Goal: Task Accomplishment & Management: Manage account settings

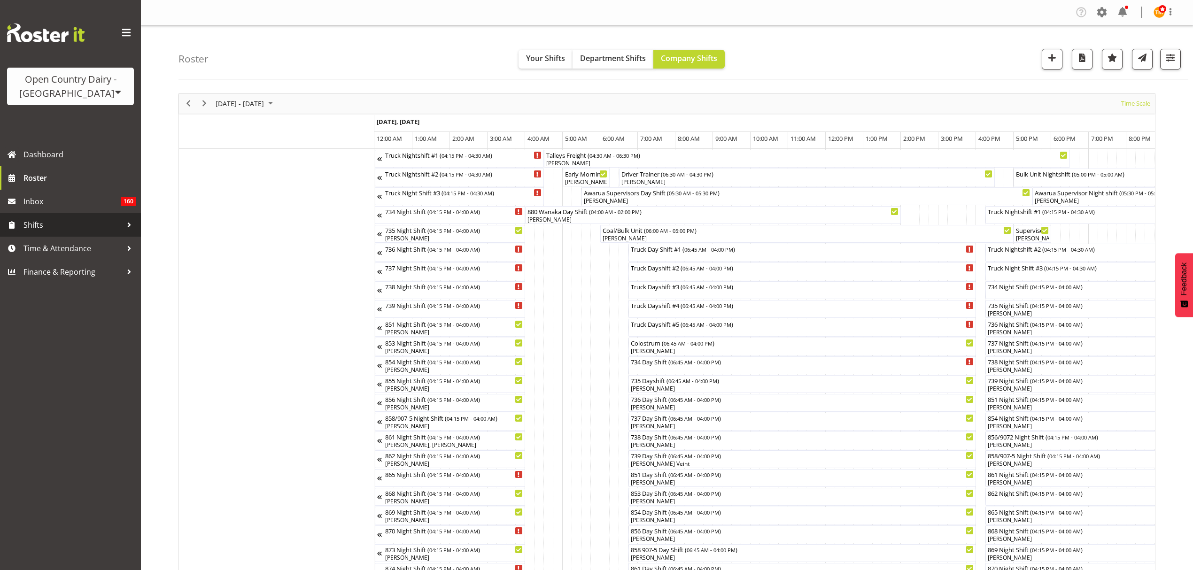
click at [25, 232] on span "Shifts" at bounding box center [72, 225] width 99 height 14
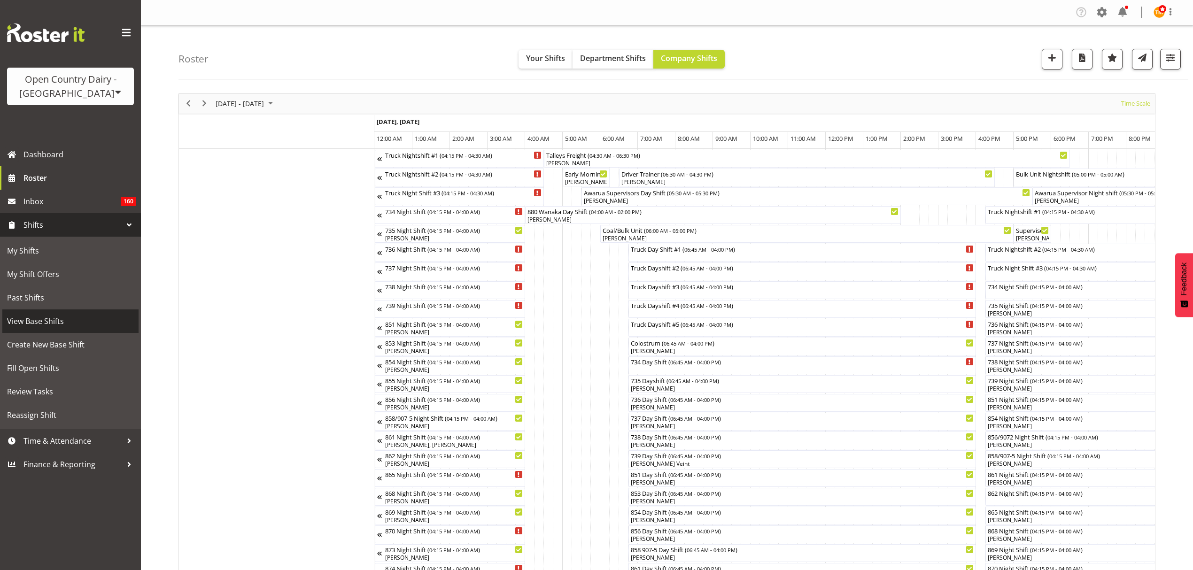
click at [78, 310] on link "View Base Shifts" at bounding box center [70, 321] width 136 height 23
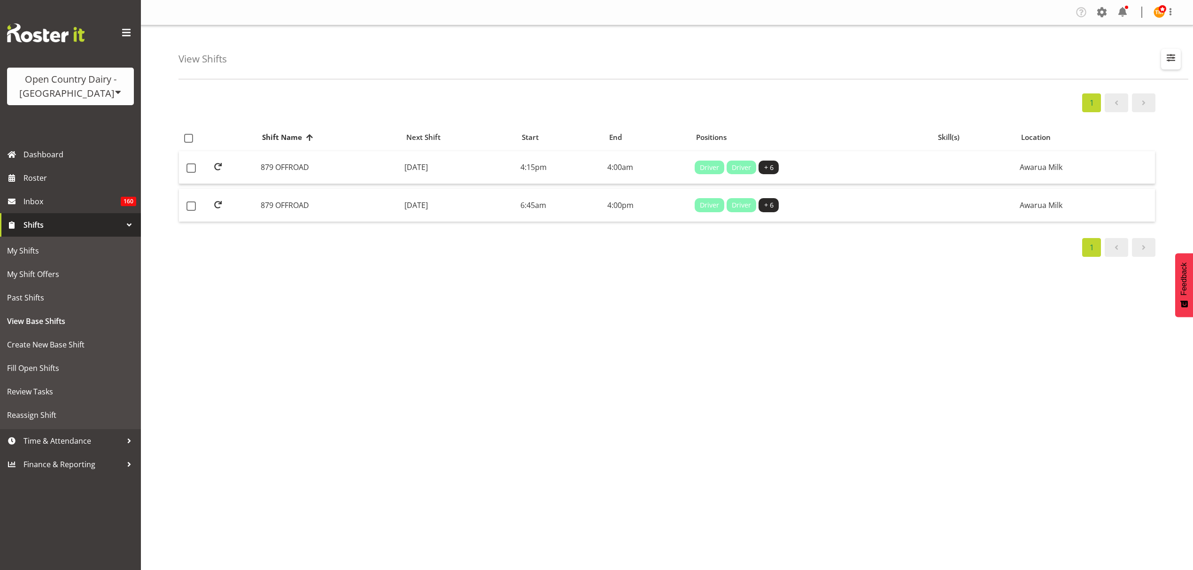
click at [1171, 62] on span "button" at bounding box center [1171, 58] width 12 height 12
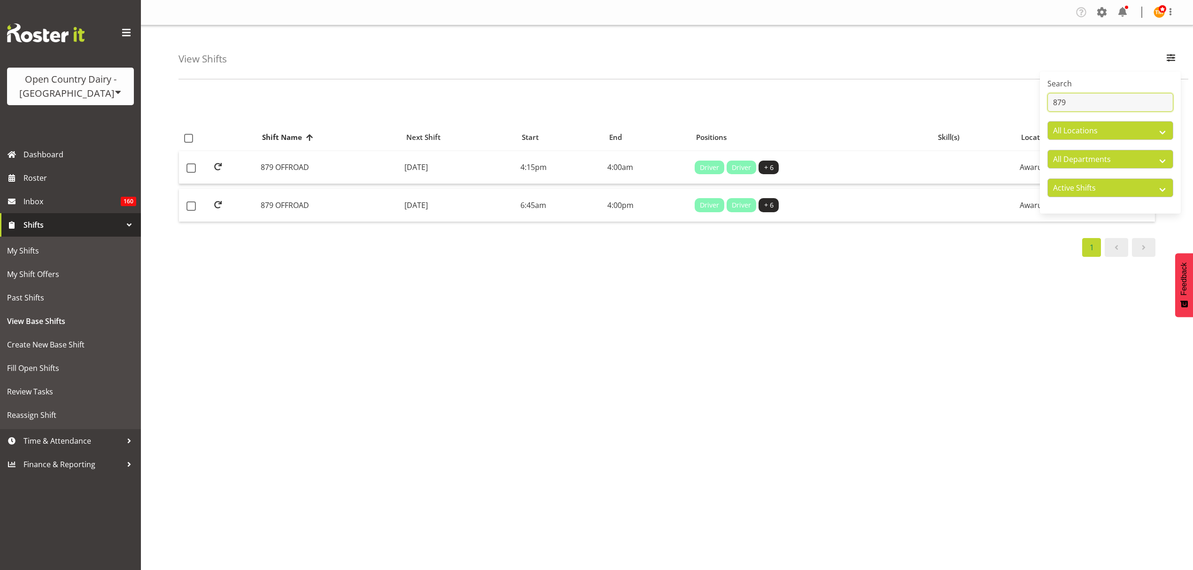
click at [1087, 93] on input "879" at bounding box center [1111, 102] width 126 height 19
type input "855"
click at [480, 211] on td "Monday, 25th Aug 2025" at bounding box center [465, 205] width 115 height 33
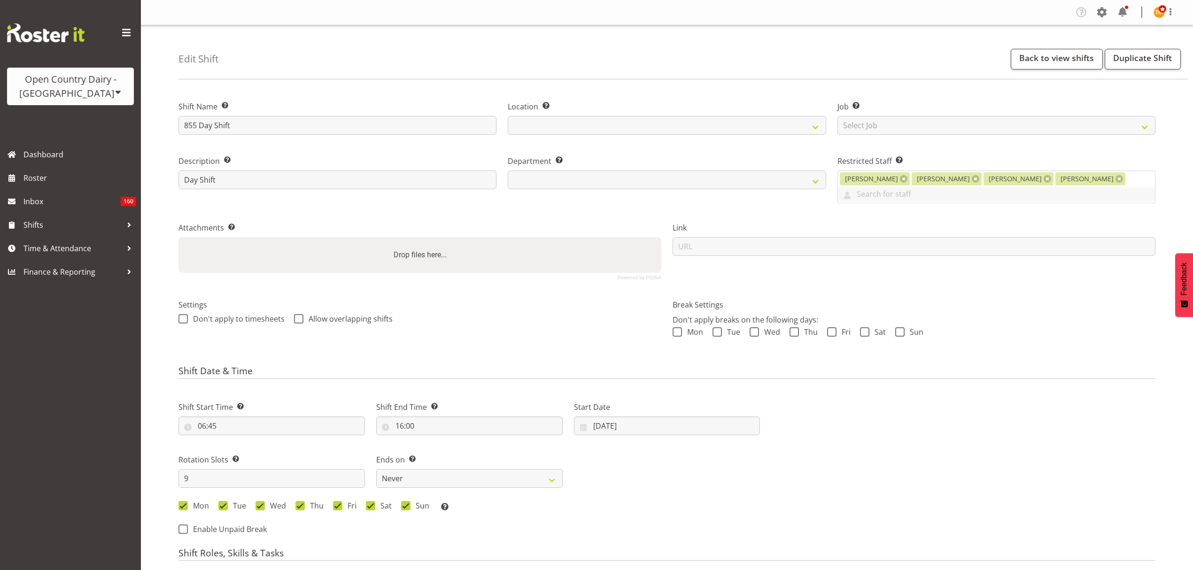
select select
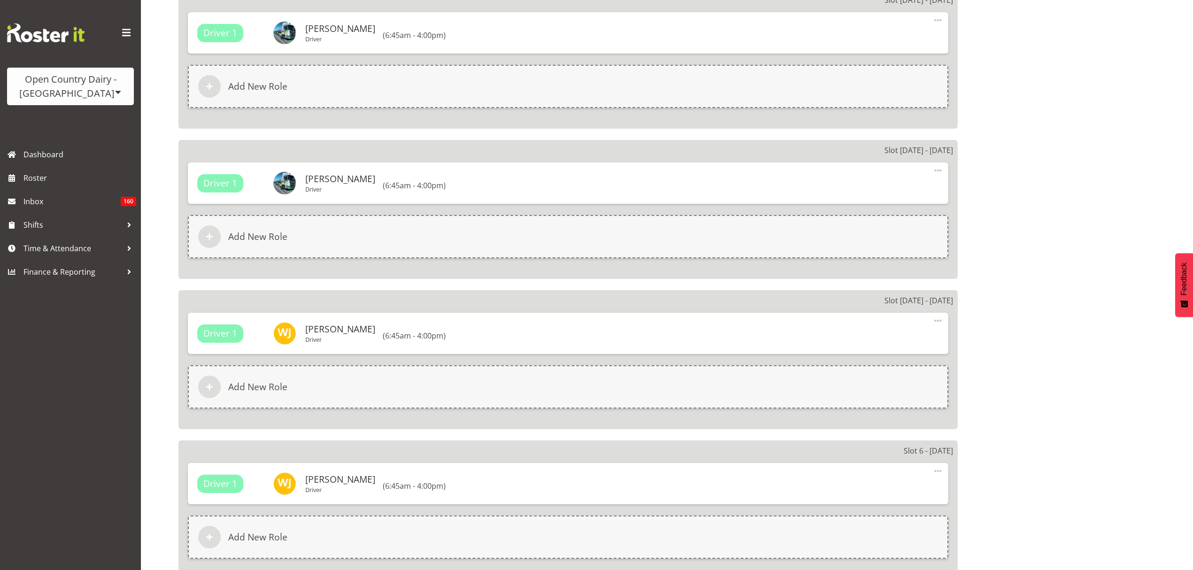
scroll to position [1539, 0]
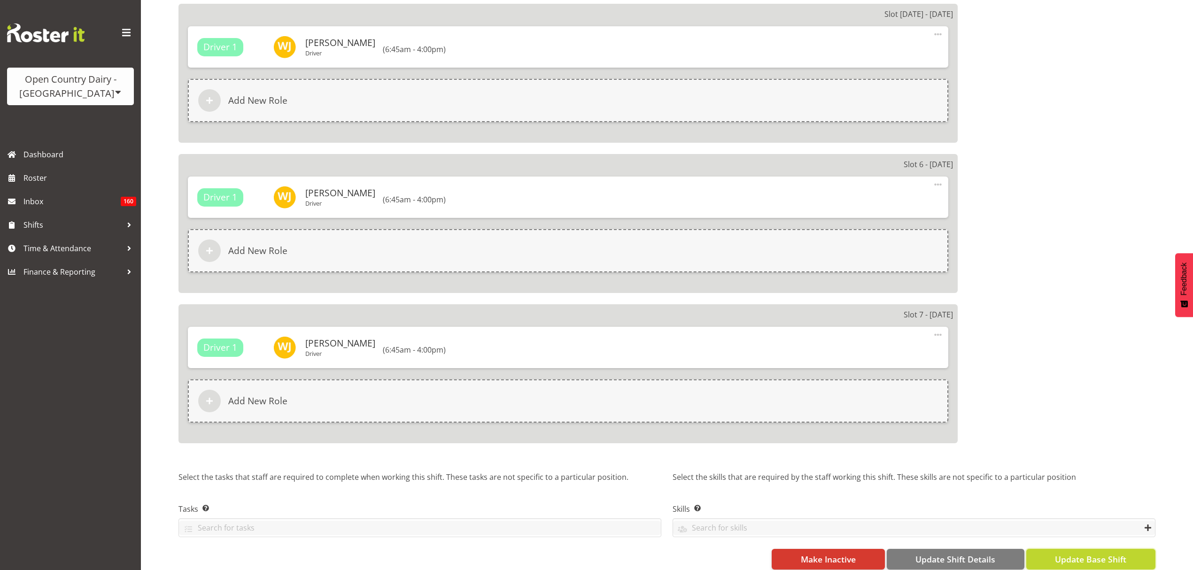
click at [1113, 553] on span "Update Base Shift" at bounding box center [1090, 559] width 71 height 12
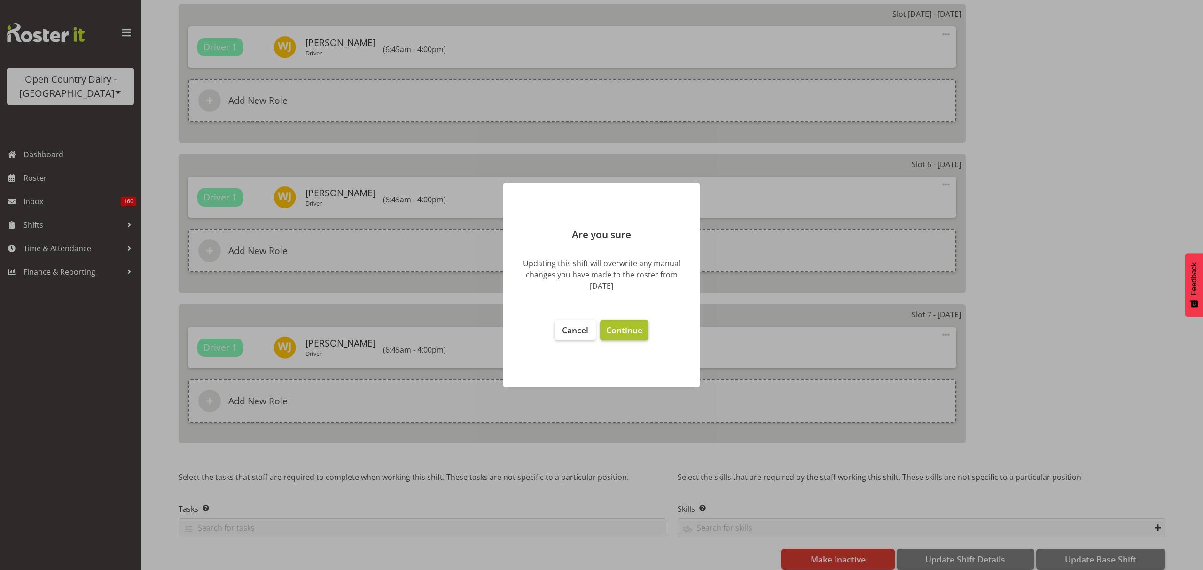
select select "668"
click at [621, 327] on span "Continue" at bounding box center [624, 330] width 36 height 11
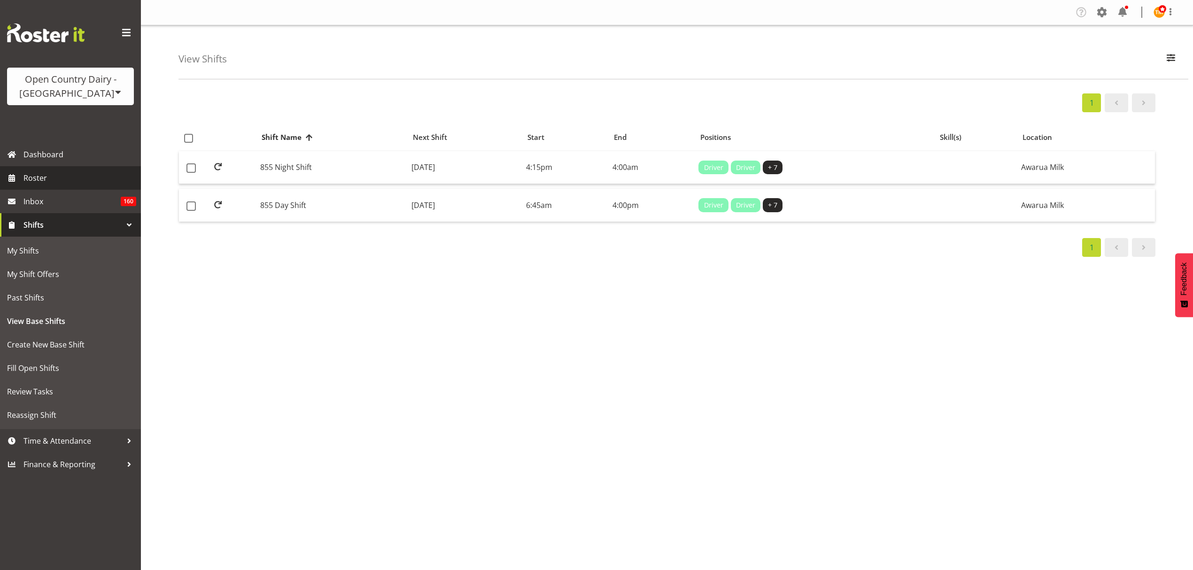
click at [63, 181] on span "Roster" at bounding box center [79, 178] width 113 height 14
click at [81, 205] on span "Inbox" at bounding box center [71, 202] width 97 height 14
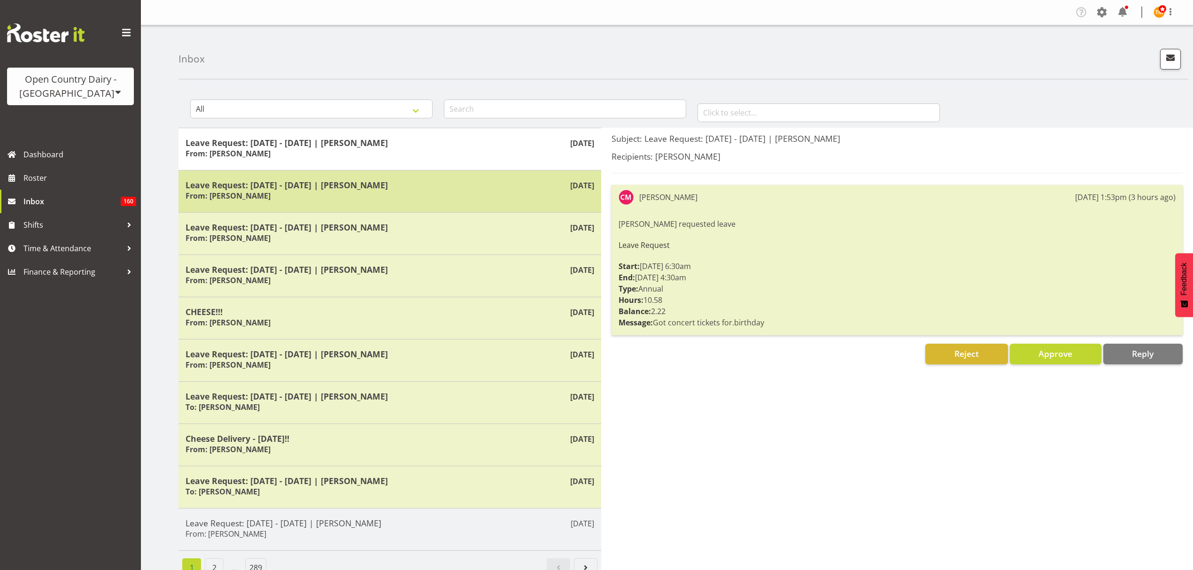
click at [333, 202] on div "Leave Request: [DATE] - [DATE] | [PERSON_NAME] From: [PERSON_NAME]" at bounding box center [390, 191] width 409 height 23
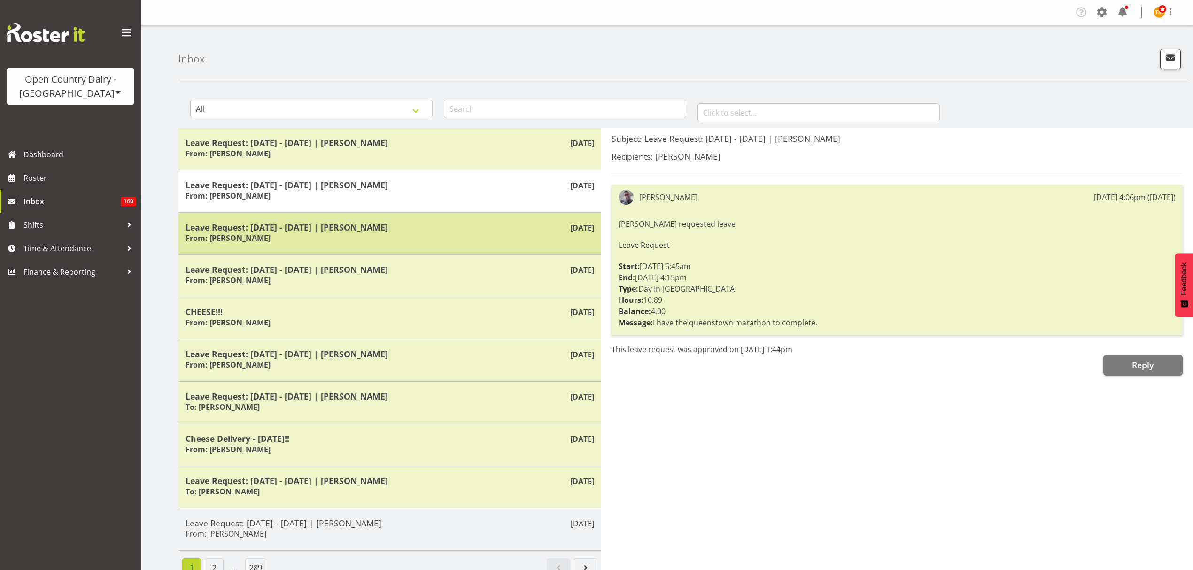
click at [331, 237] on div "Leave Request: [DATE] - [DATE] | [PERSON_NAME] From: [PERSON_NAME]" at bounding box center [390, 233] width 409 height 23
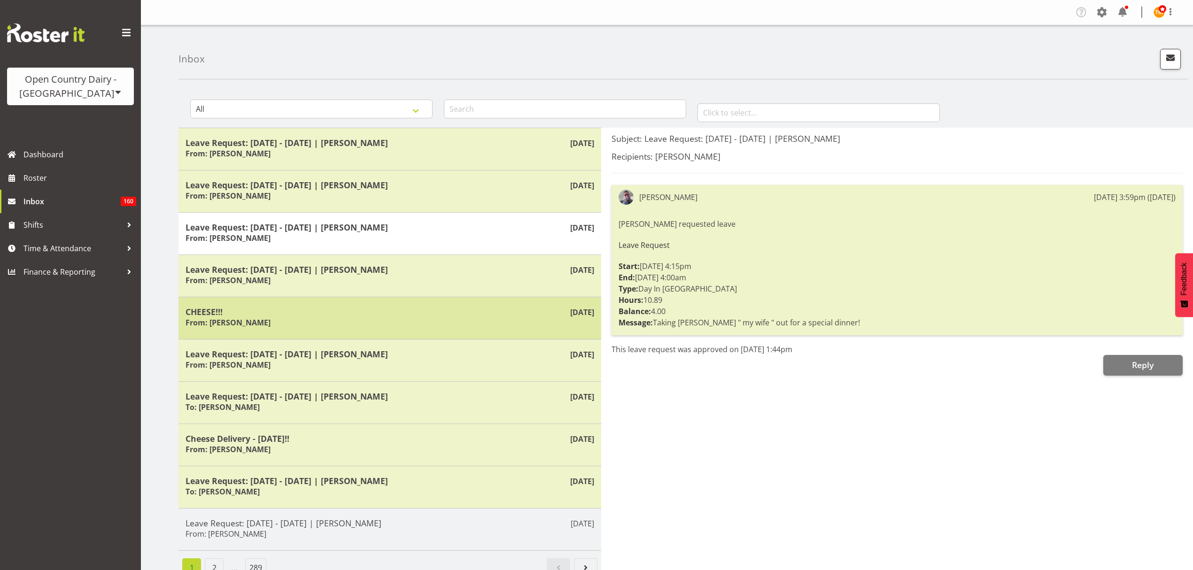
click at [330, 336] on div "[DATE] CHEESE!!! From: [PERSON_NAME]" at bounding box center [390, 318] width 423 height 42
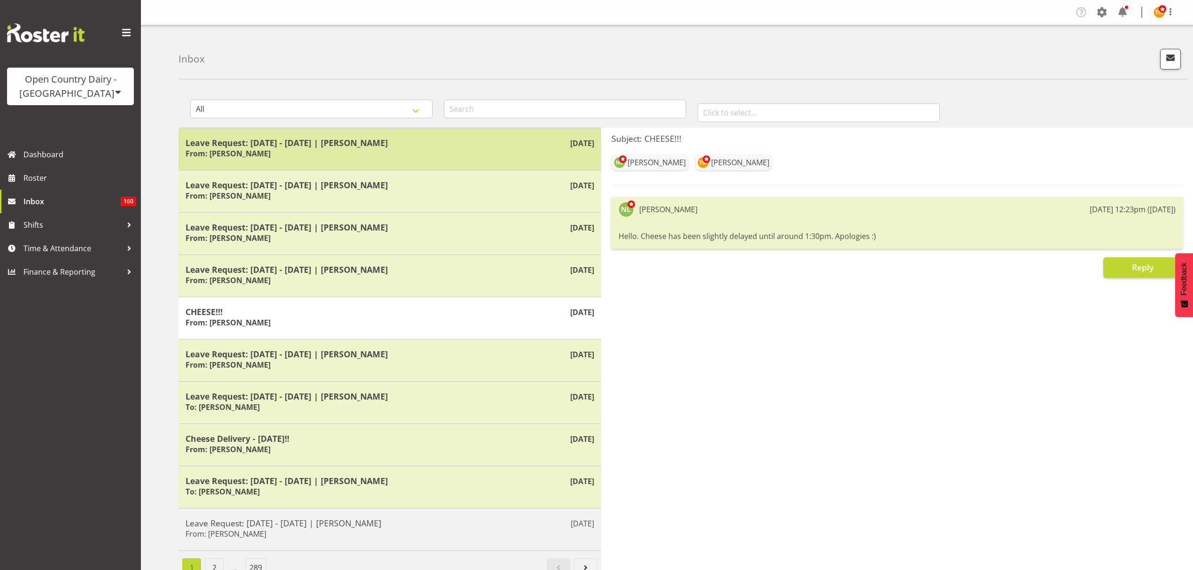
click at [354, 152] on div "Leave Request: [DATE] - [DATE] | [PERSON_NAME] From: [PERSON_NAME]" at bounding box center [390, 149] width 409 height 23
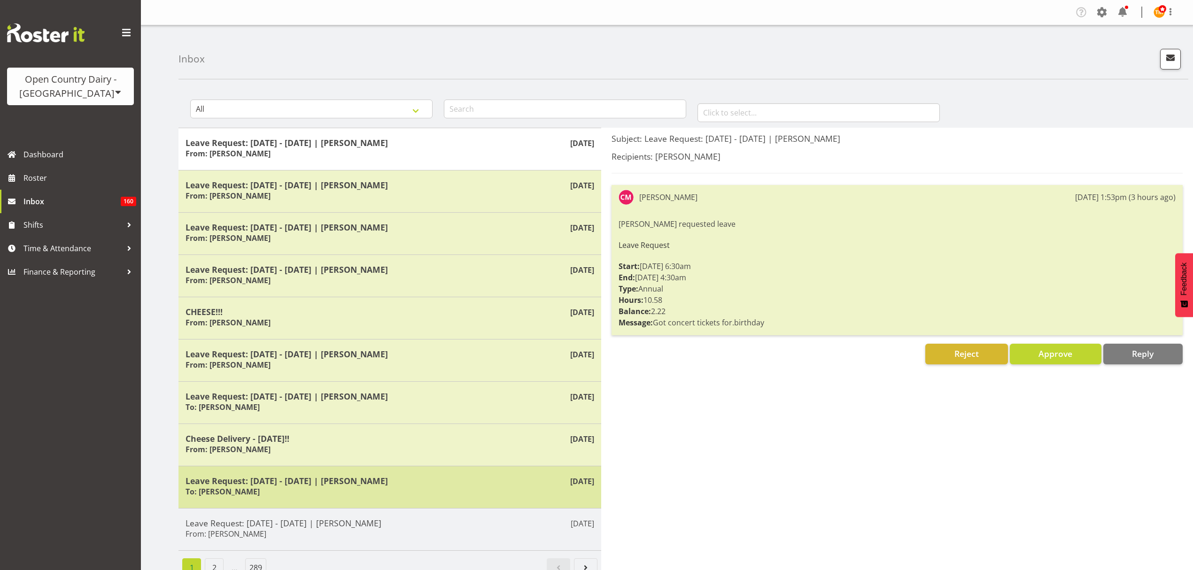
click at [369, 480] on h5 "Leave Request: [DATE] - [DATE] | [PERSON_NAME]" at bounding box center [390, 481] width 409 height 10
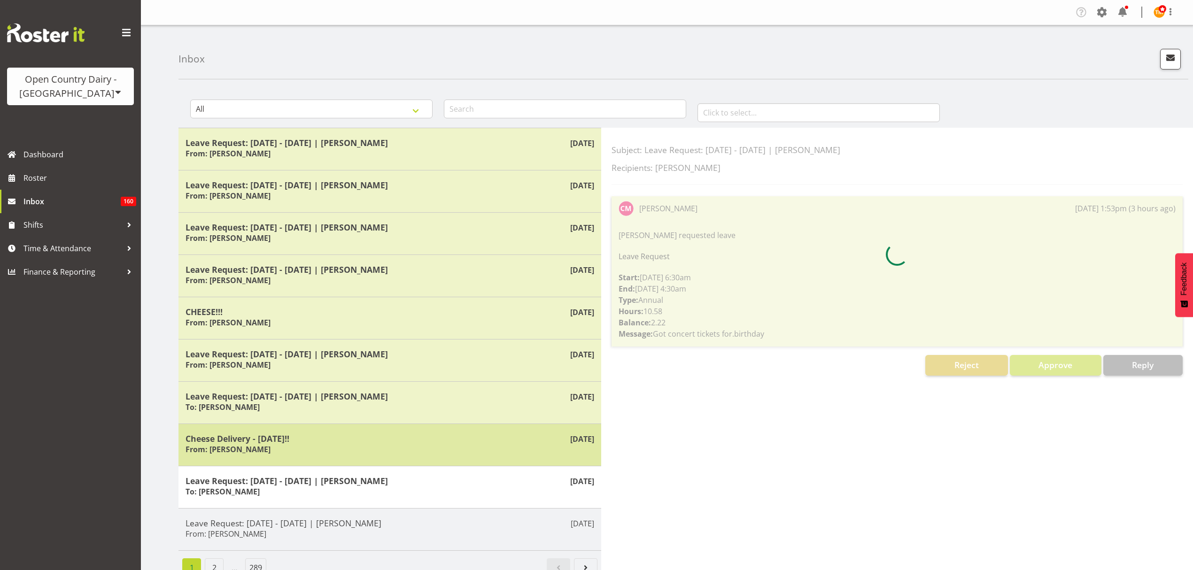
click at [323, 429] on div "[DATE] Cheese Delivery - [DATE]!! From: [PERSON_NAME]" at bounding box center [390, 445] width 423 height 42
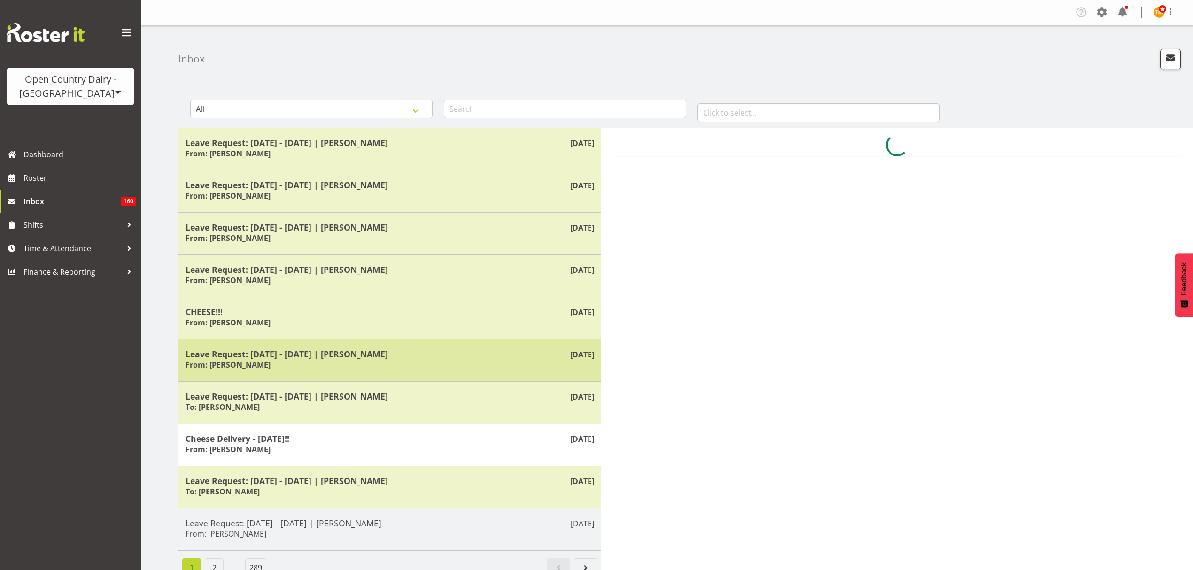
click at [311, 342] on div "[DATE] Leave Request: [DATE] - [DATE] | [PERSON_NAME] From: [PERSON_NAME]" at bounding box center [390, 360] width 423 height 42
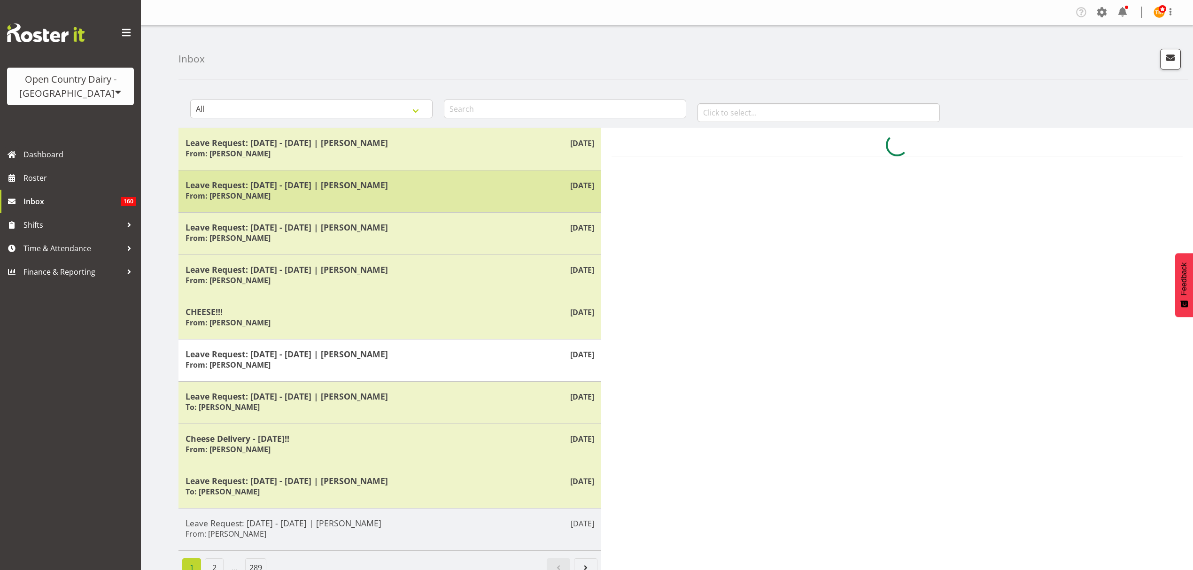
click at [324, 203] on div "Aug 20th Leave Request: 15/11/25 - 16/11/25 | Alan Rolton From: Alan Rolton" at bounding box center [390, 191] width 423 height 42
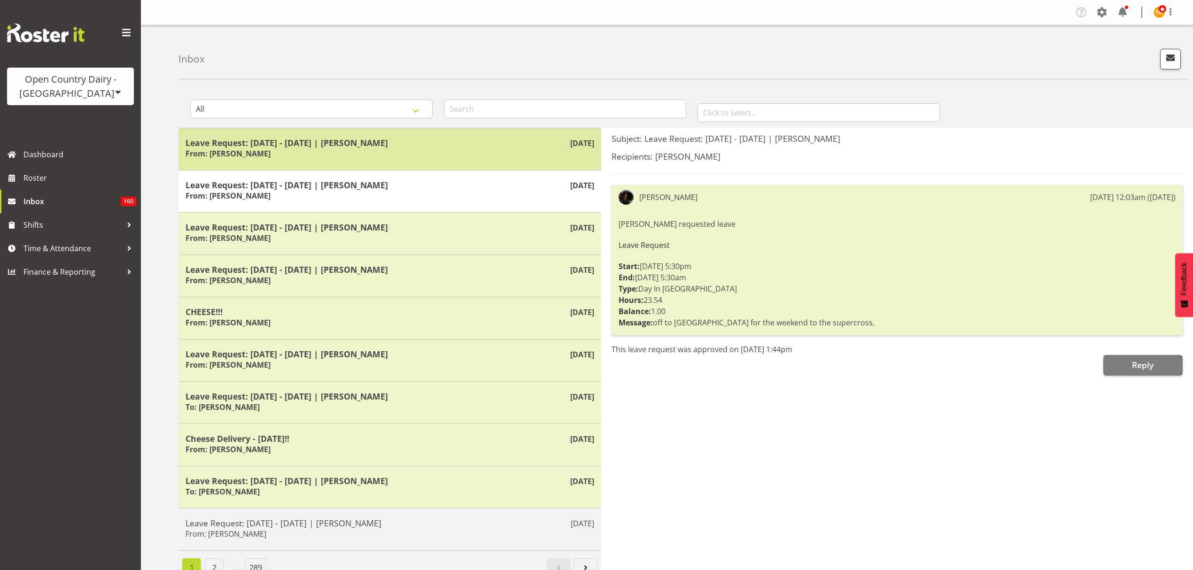
click at [300, 151] on div "Leave Request: 12/12/25 - 15/12/25 | Christopher McRae From: Christopher McRae" at bounding box center [390, 149] width 409 height 23
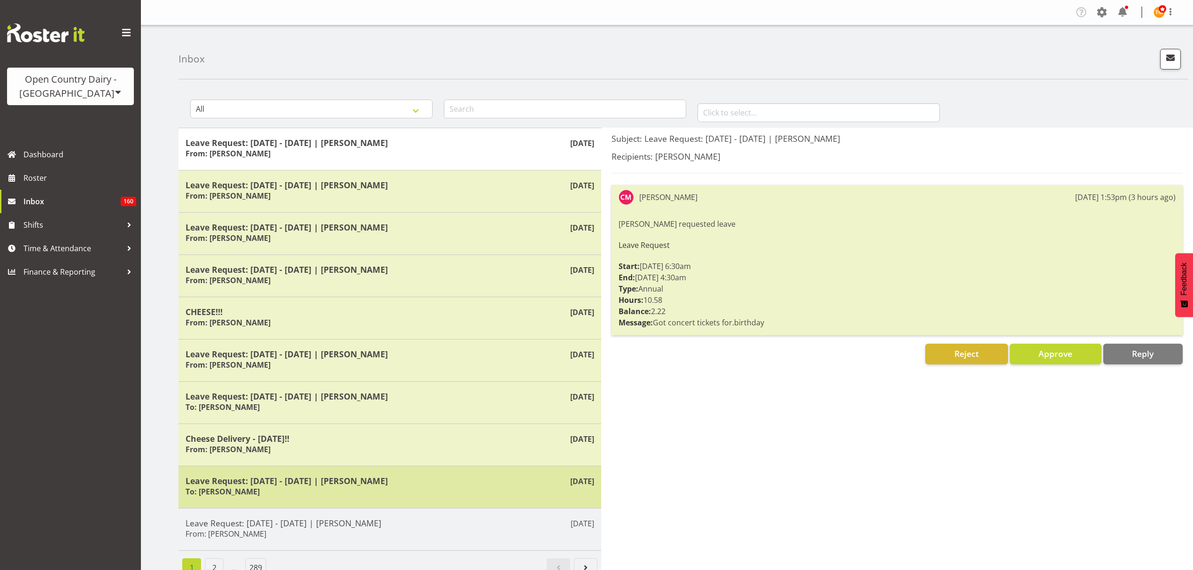
click at [312, 496] on div "Leave Request: 15/09/25 - 16/08/25 | Leonna Turner To: Leonna Turner" at bounding box center [390, 487] width 409 height 23
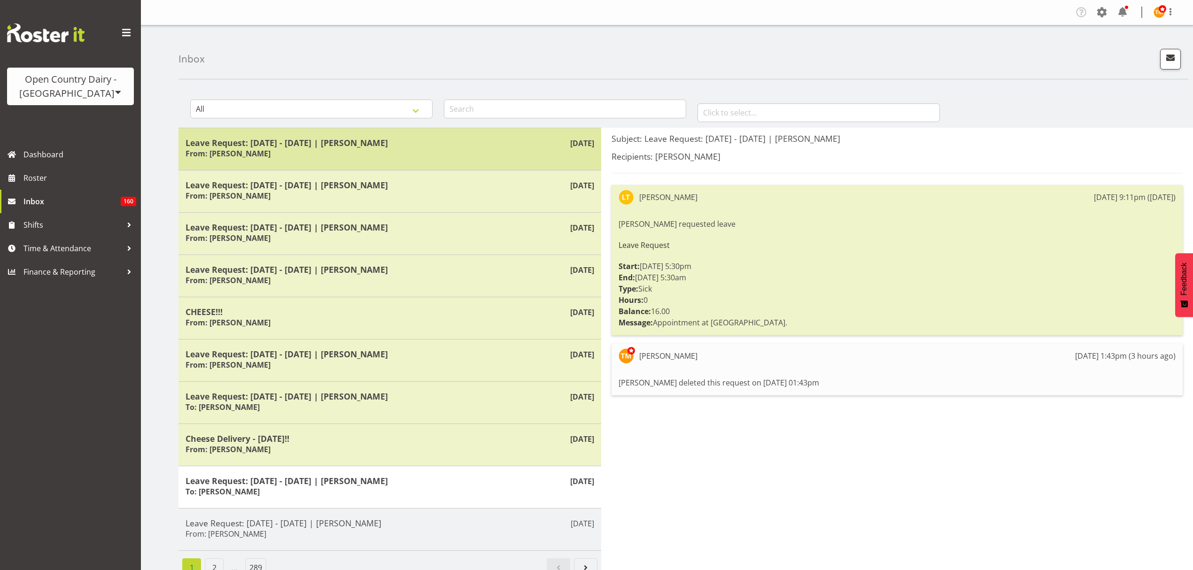
click at [409, 155] on div "Leave Request: 12/12/25 - 15/12/25 | Christopher McRae From: Christopher McRae" at bounding box center [390, 149] width 409 height 23
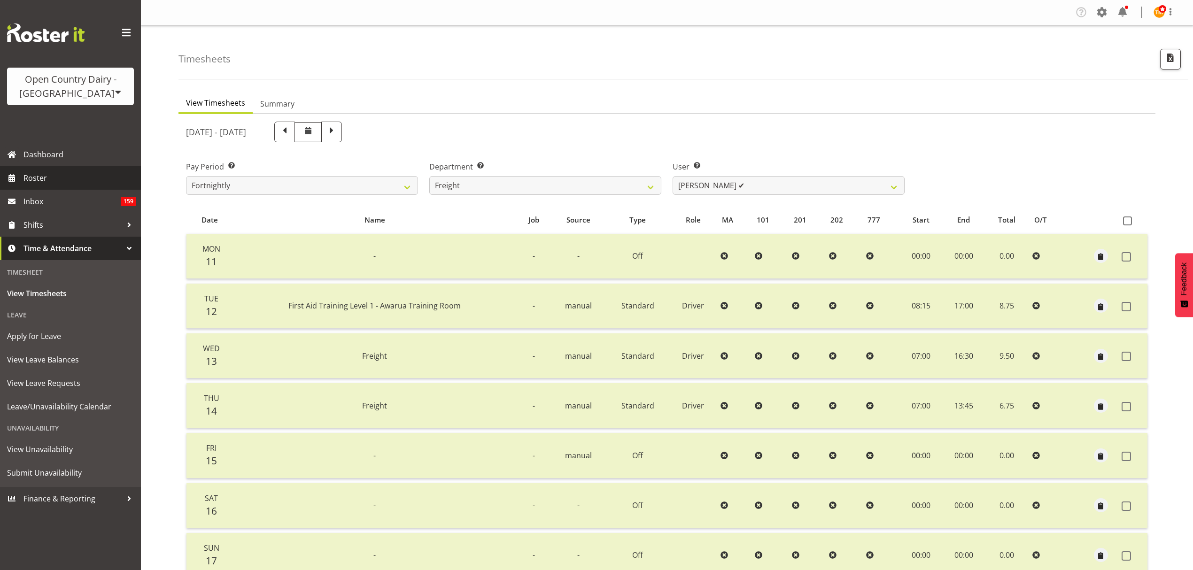
select select "702"
select select "7427"
click at [86, 178] on span "Roster" at bounding box center [79, 178] width 113 height 14
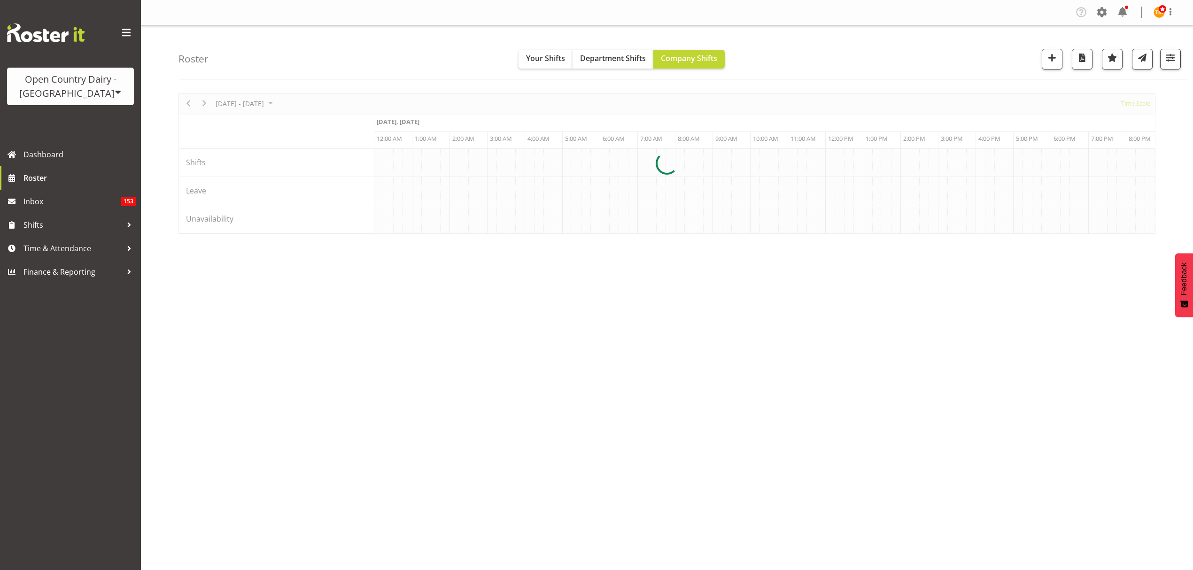
scroll to position [0, 3608]
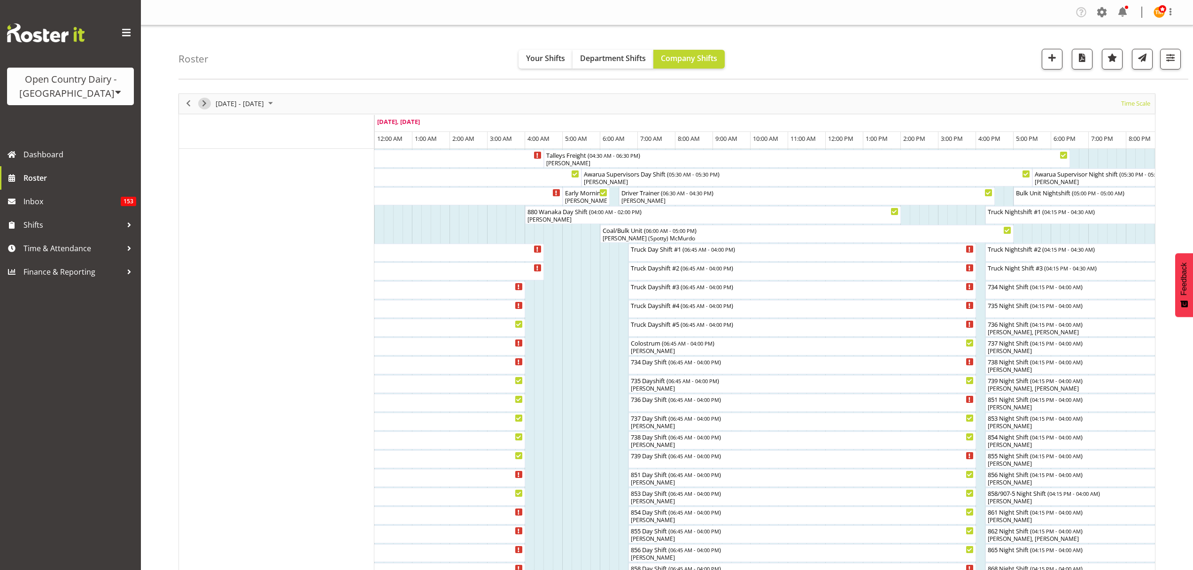
click at [205, 107] on span "Next" at bounding box center [204, 104] width 11 height 12
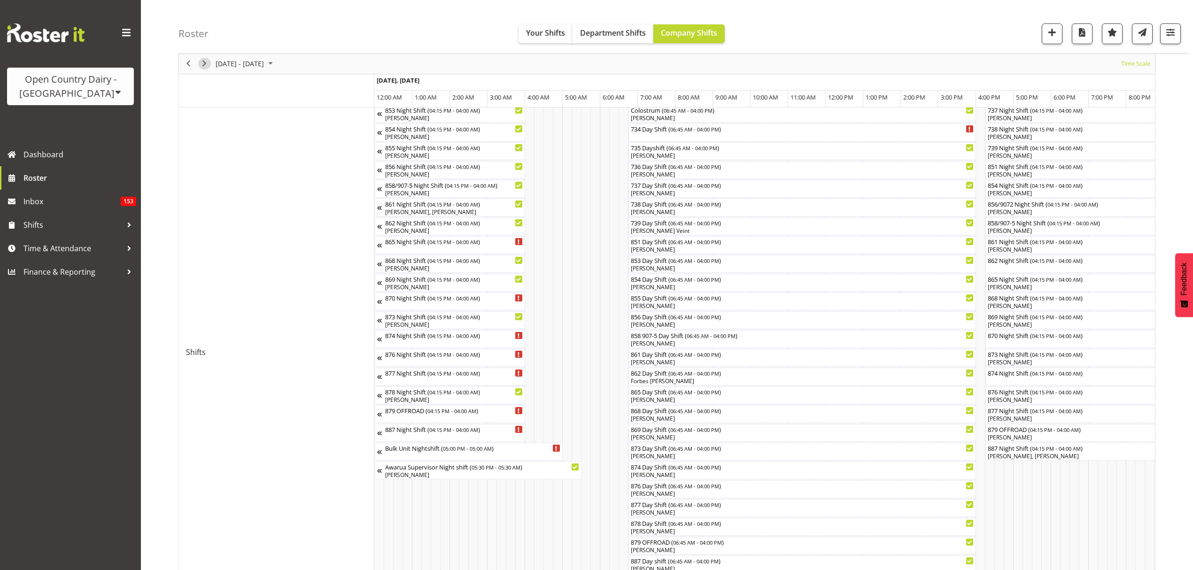
scroll to position [250, 0]
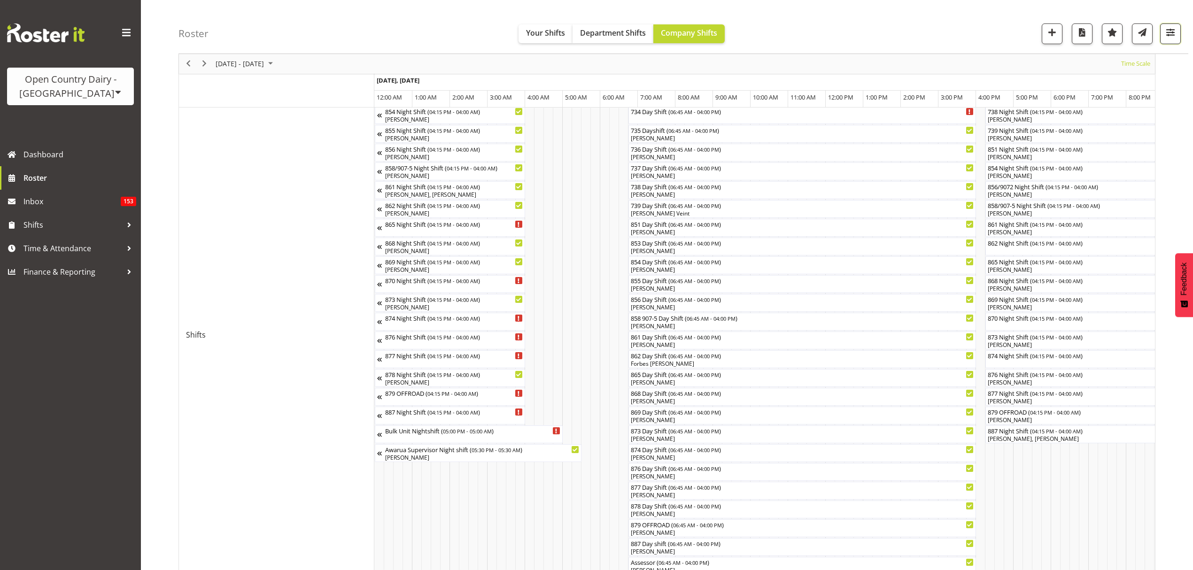
click at [1162, 29] on button "button" at bounding box center [1170, 33] width 21 height 21
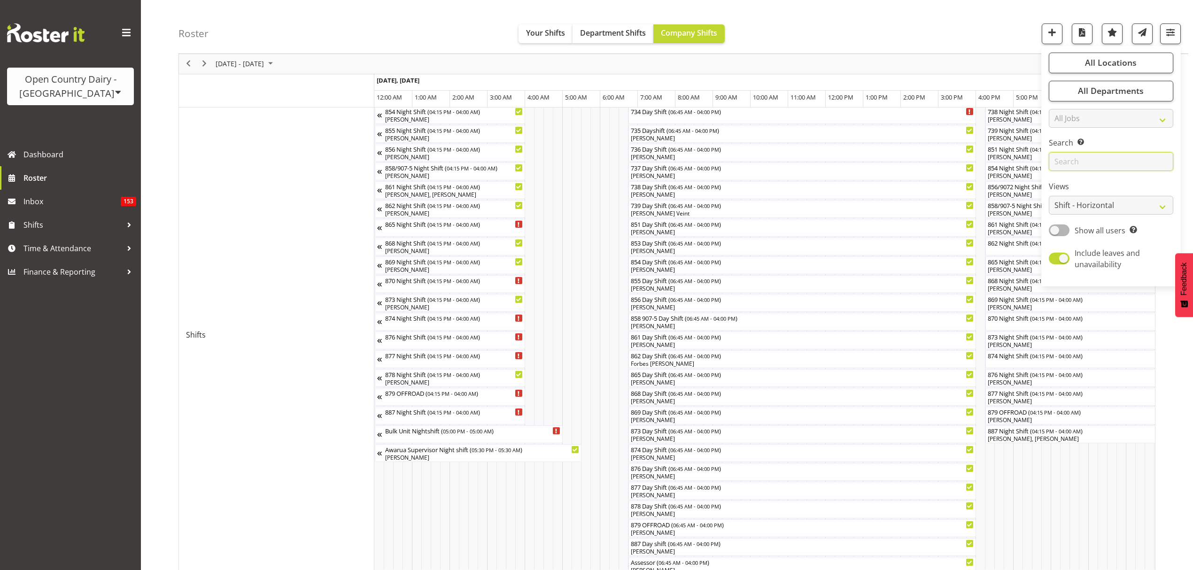
click at [1084, 165] on input "text" at bounding box center [1111, 162] width 125 height 19
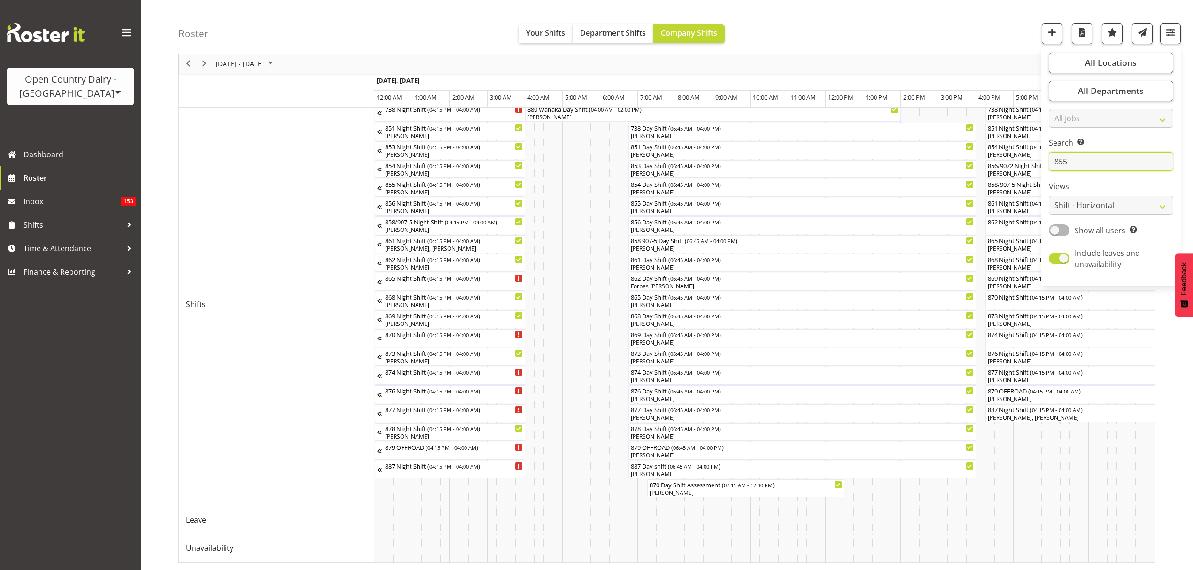
scroll to position [0, 0]
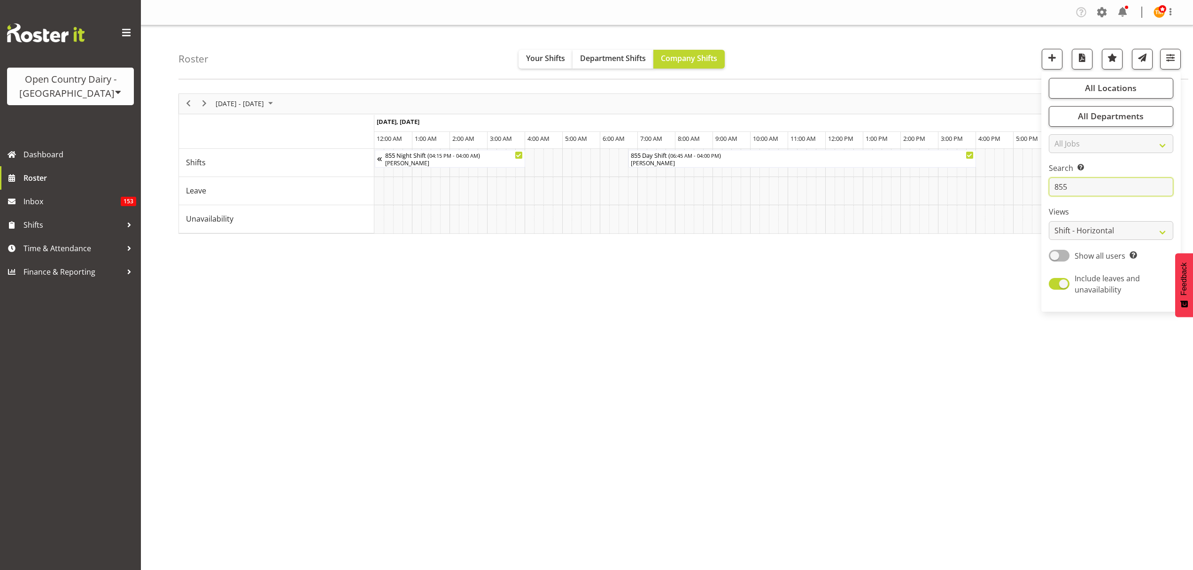
type input "855"
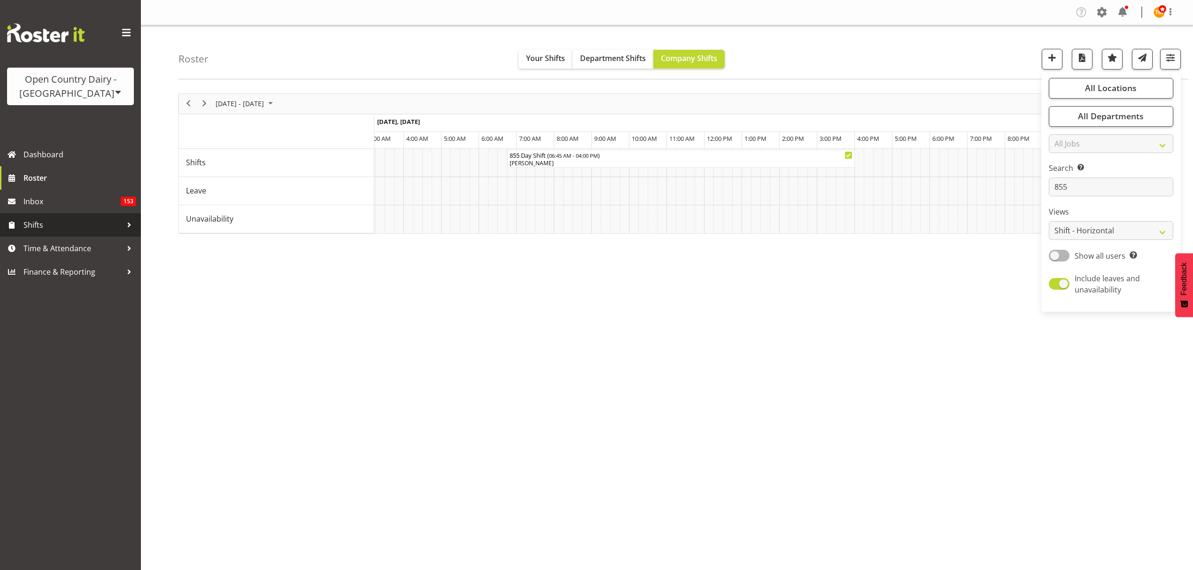
click at [81, 222] on span "Shifts" at bounding box center [72, 225] width 99 height 14
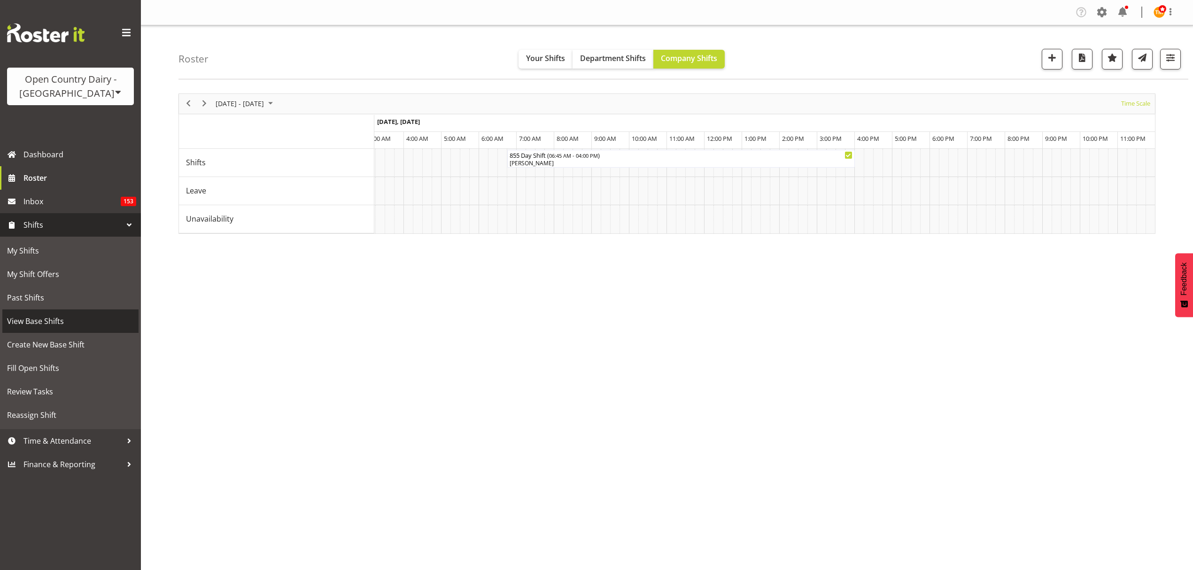
click at [51, 324] on span "View Base Shifts" at bounding box center [70, 321] width 127 height 14
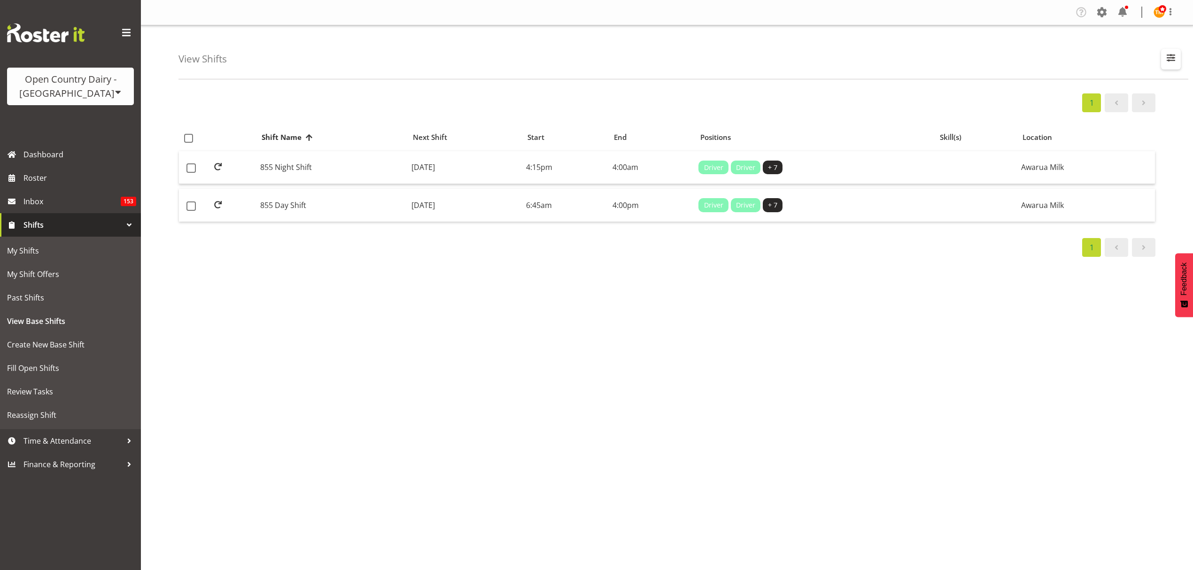
click at [1165, 59] on span "button" at bounding box center [1171, 58] width 12 height 12
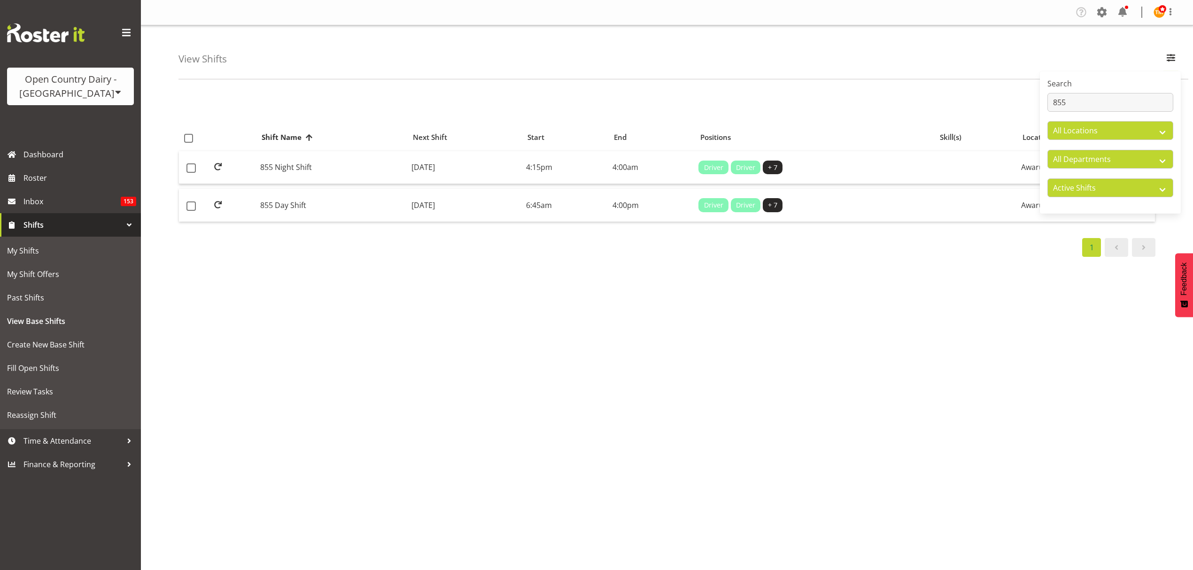
click at [487, 274] on div "1 Shift Name Location Shift Name Next Shift Start End Positions Skill(s) Locati…" at bounding box center [686, 274] width 1015 height 376
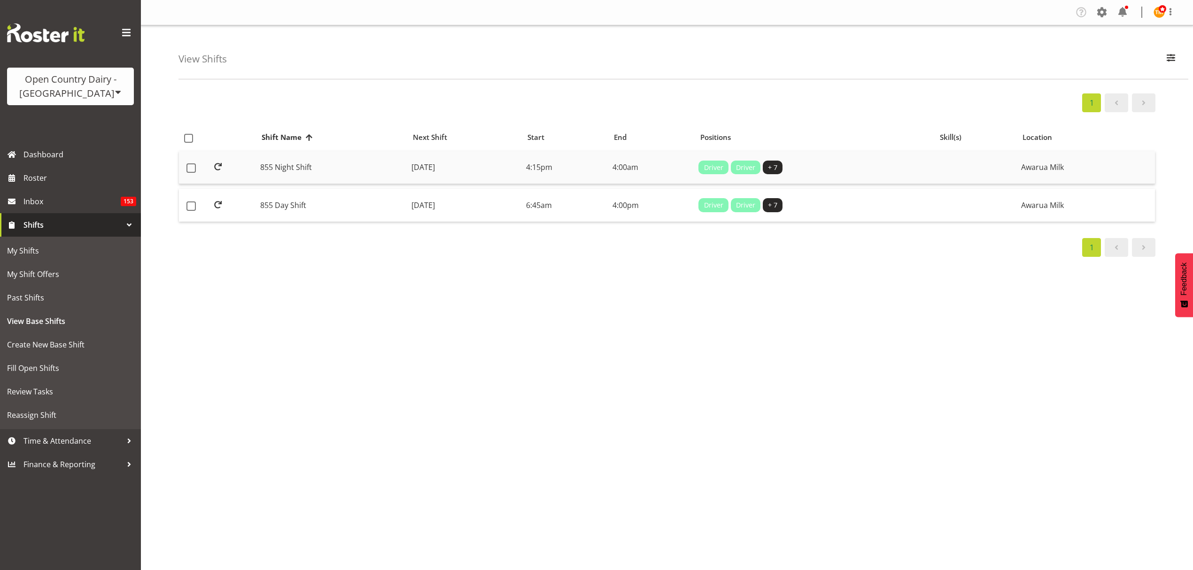
click at [436, 179] on td "[DATE]" at bounding box center [465, 167] width 115 height 33
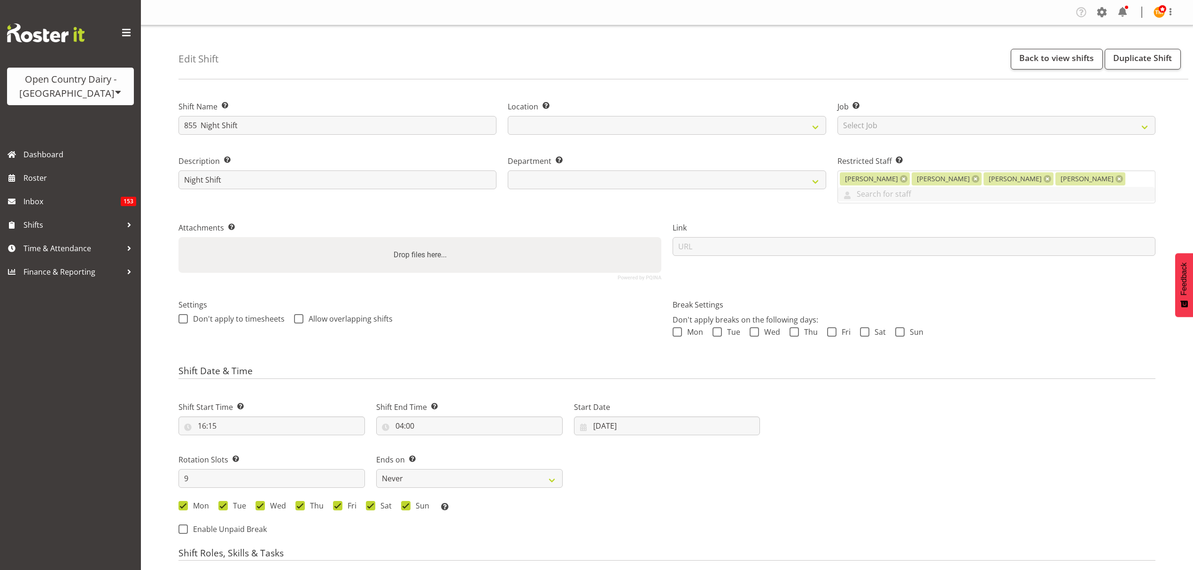
select select
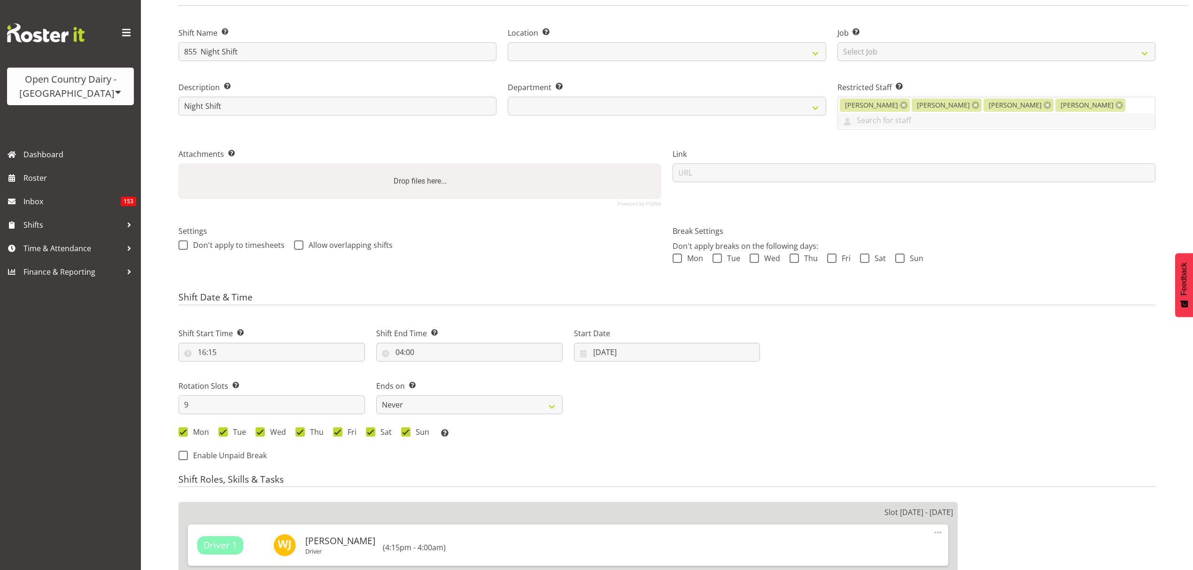
select select
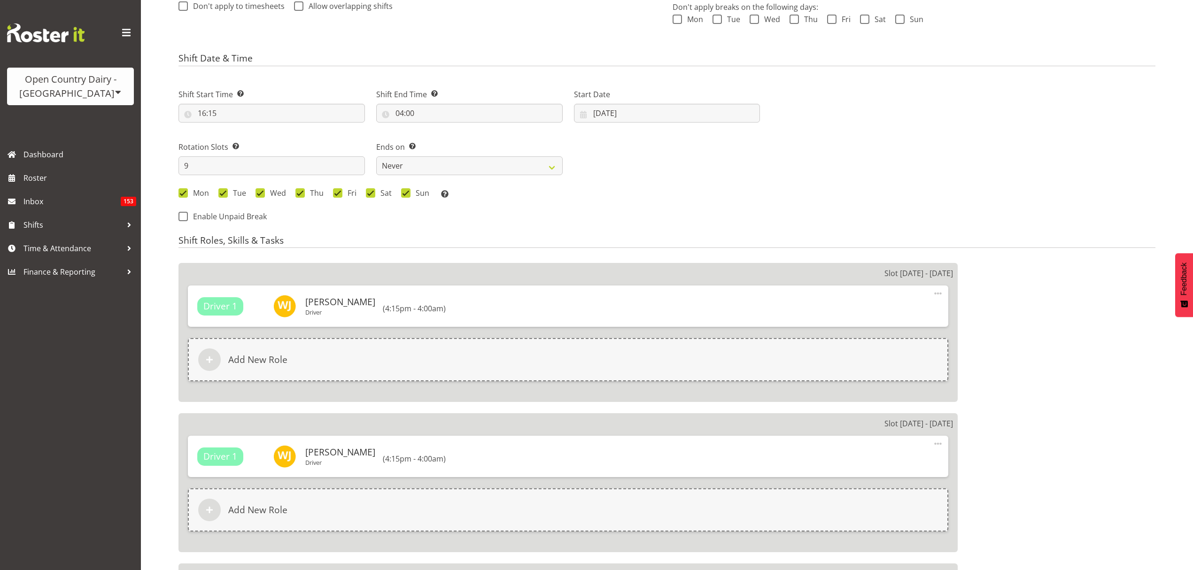
select select
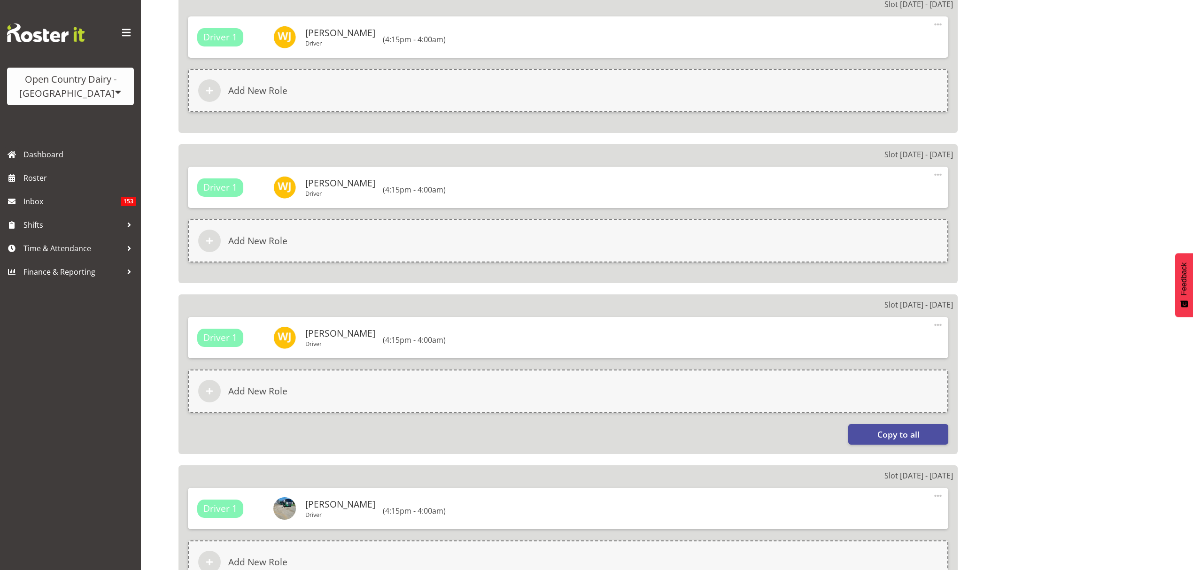
select select
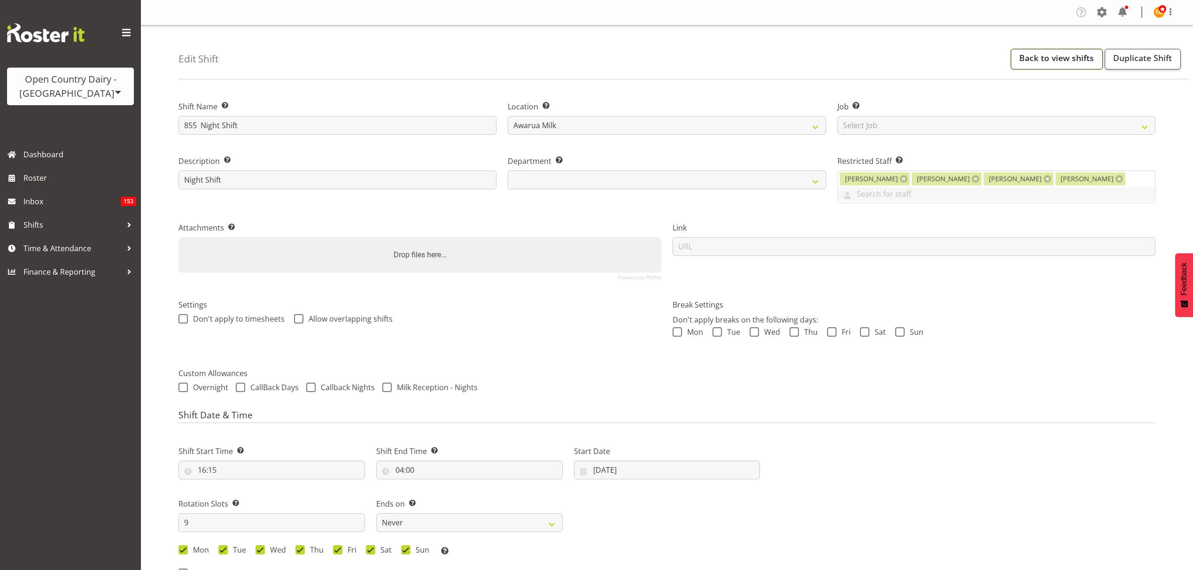
click at [1054, 59] on link "Back to view shifts" at bounding box center [1057, 59] width 92 height 21
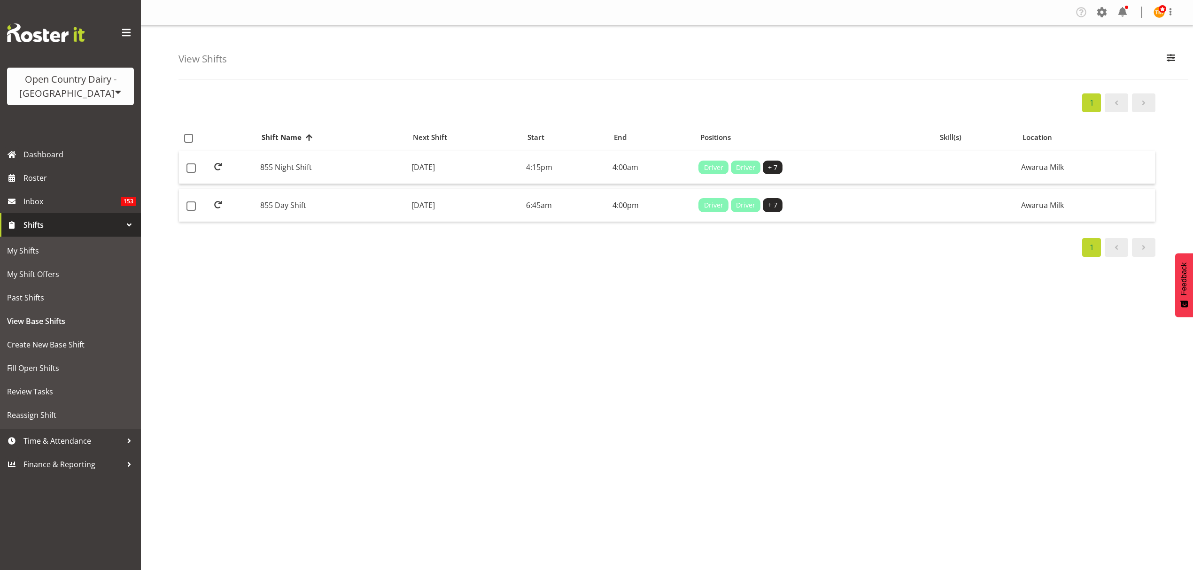
click at [1173, 70] on div "View Shifts Search 855 All Locations All Departments Active Shifts Inactive Shi…" at bounding box center [684, 52] width 1010 height 54
click at [1177, 54] on span "button" at bounding box center [1171, 58] width 12 height 12
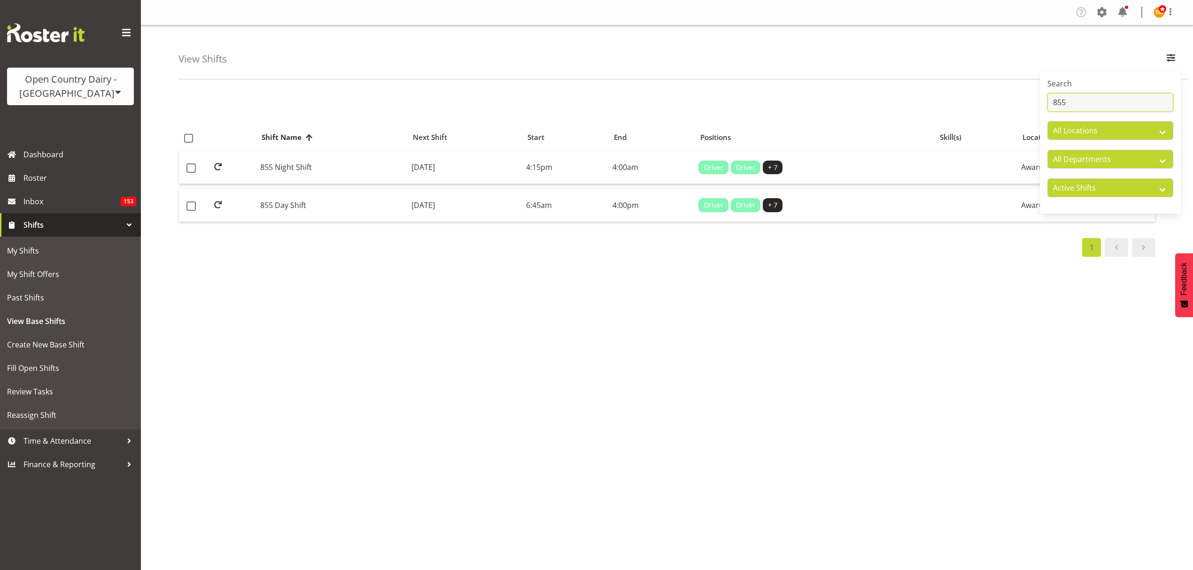
click at [1145, 100] on input "855" at bounding box center [1111, 102] width 126 height 19
type input "8"
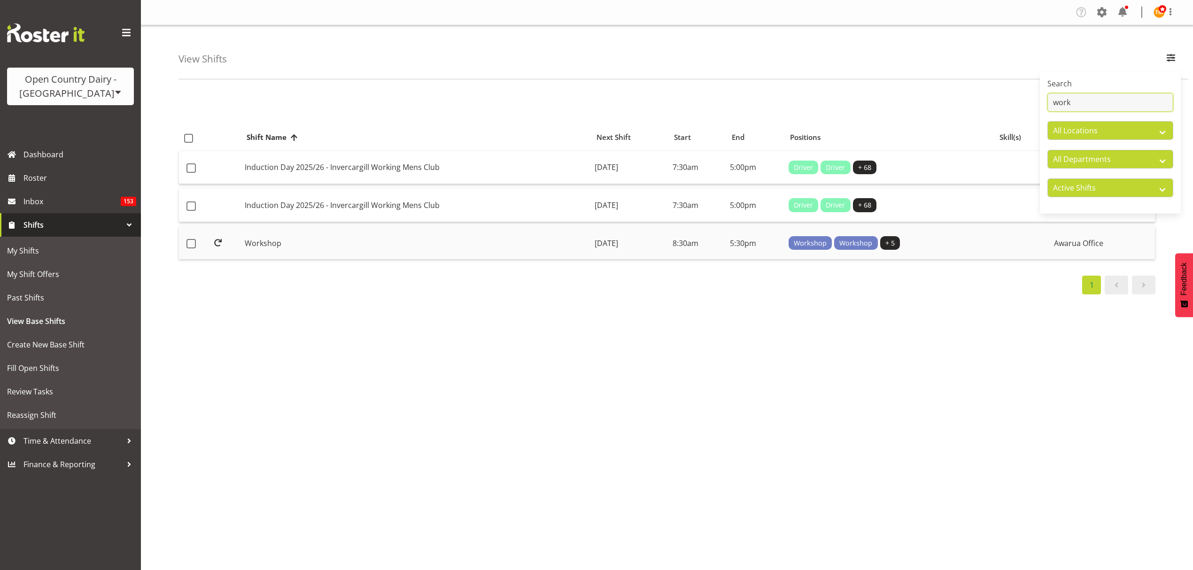
type input "work"
click at [335, 238] on td "Workshop" at bounding box center [416, 243] width 350 height 33
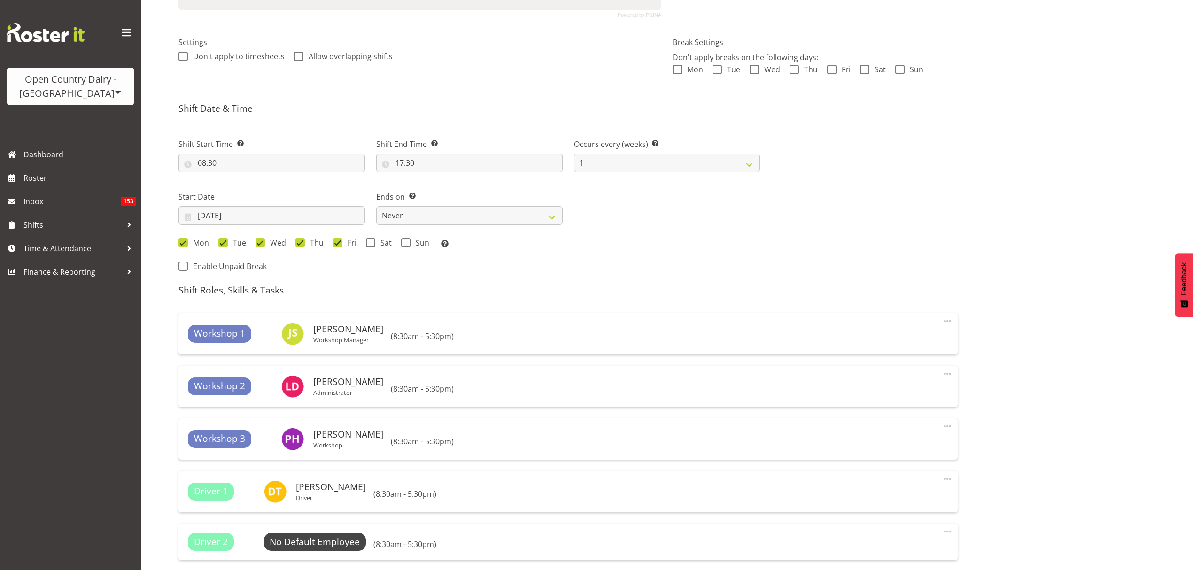
select select
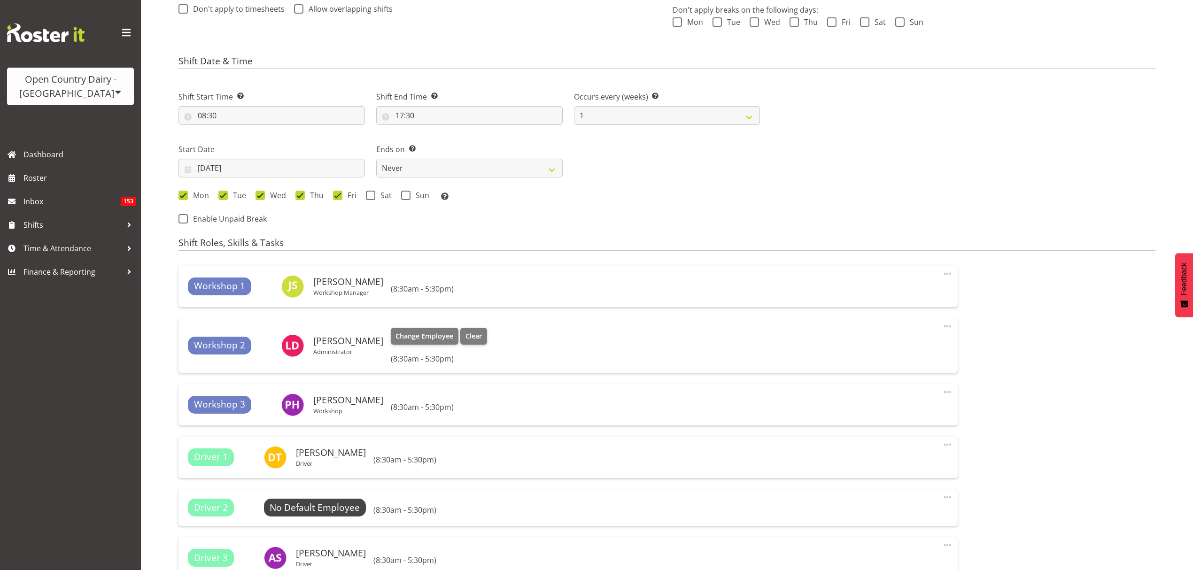
select select
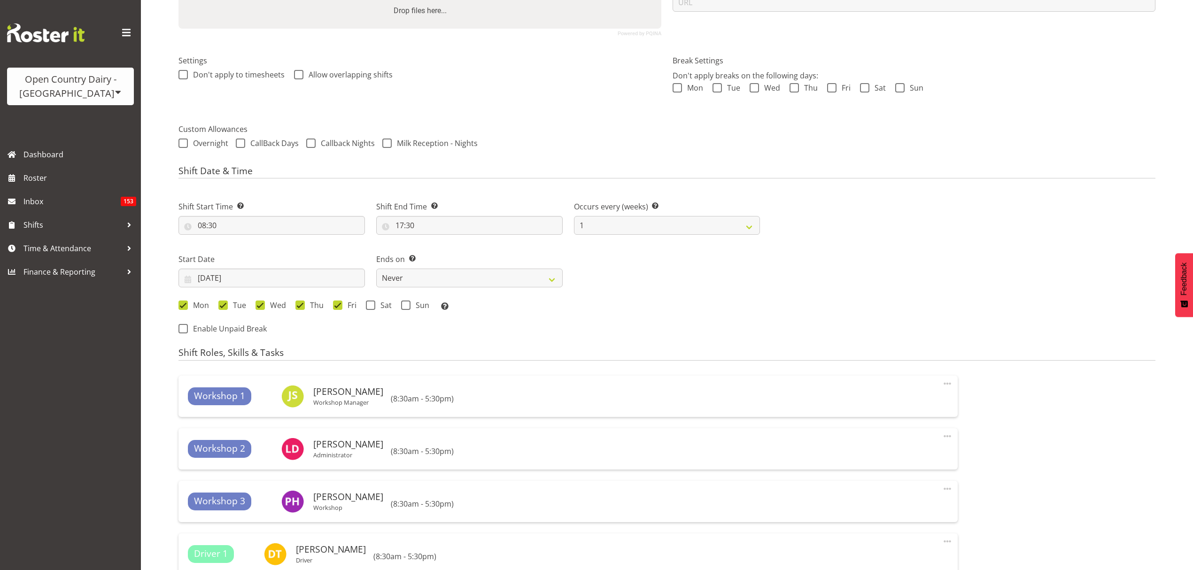
select select
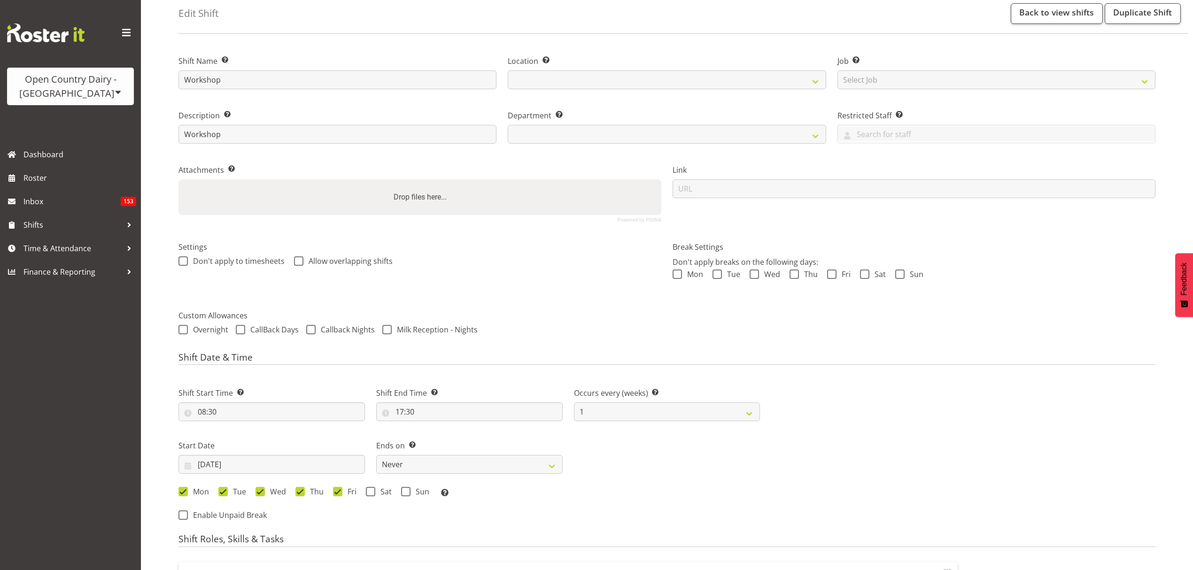
select select "990"
select select
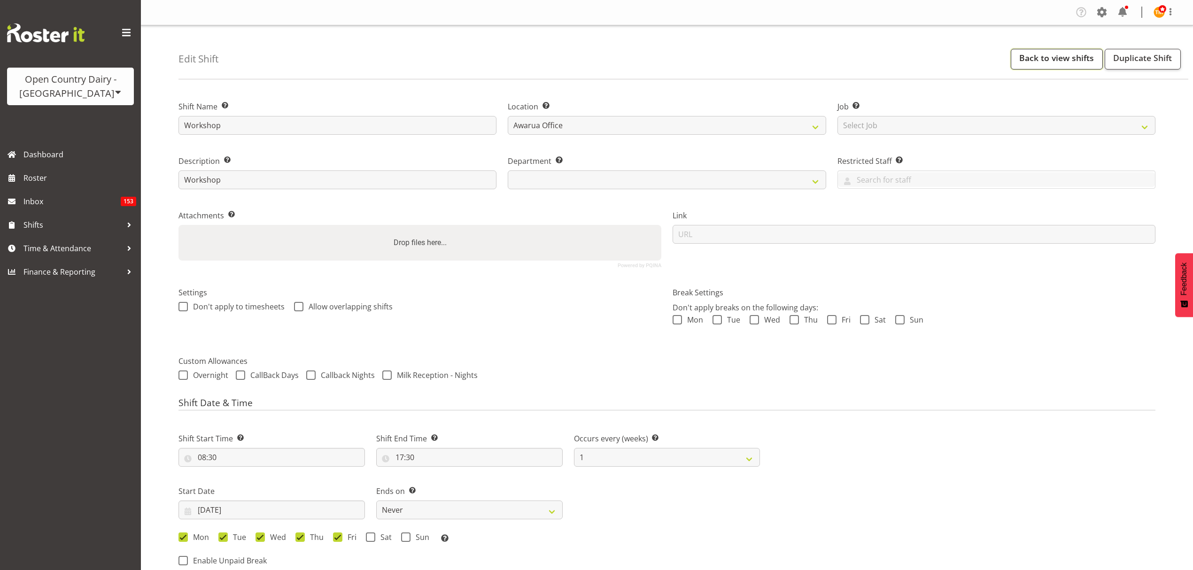
click at [1037, 56] on link "Back to view shifts" at bounding box center [1057, 59] width 92 height 21
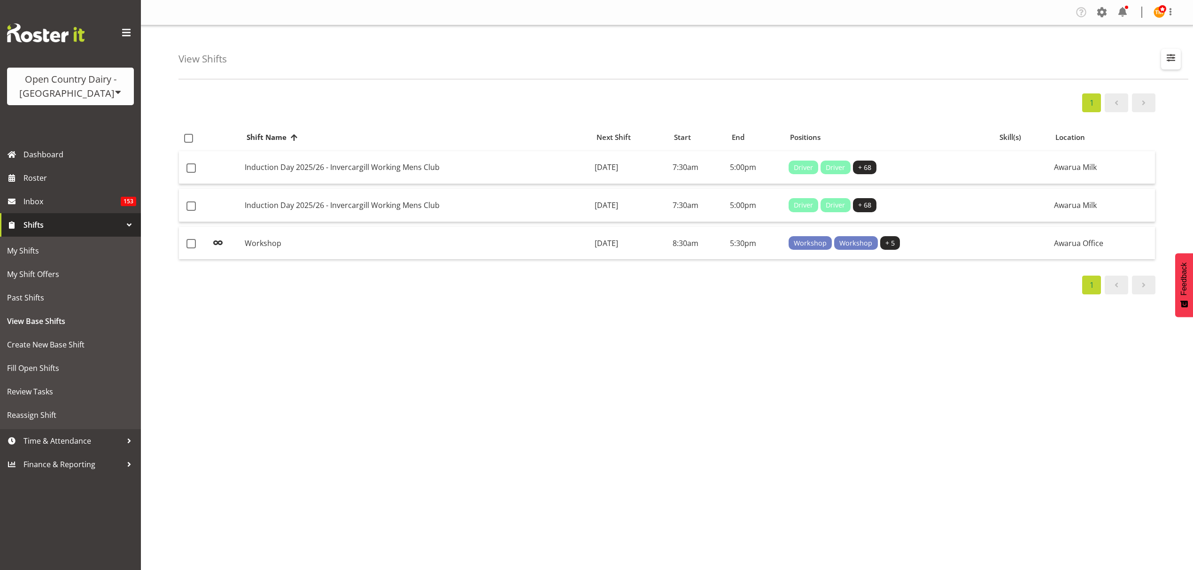
click at [1176, 57] on span "button" at bounding box center [1171, 58] width 12 height 12
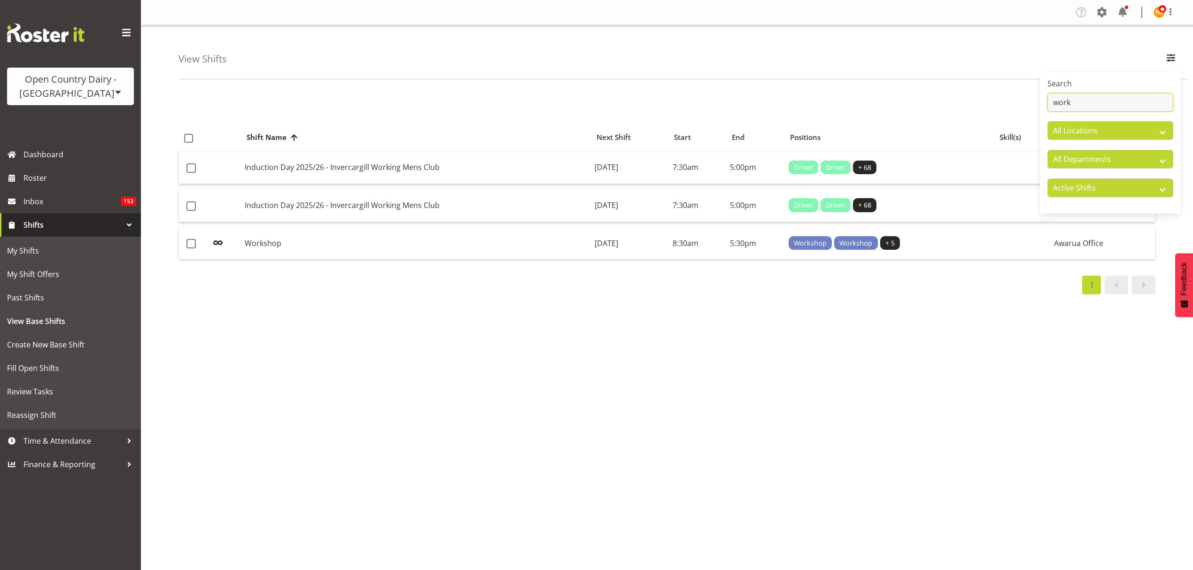
click at [1154, 101] on input "work" at bounding box center [1111, 102] width 126 height 19
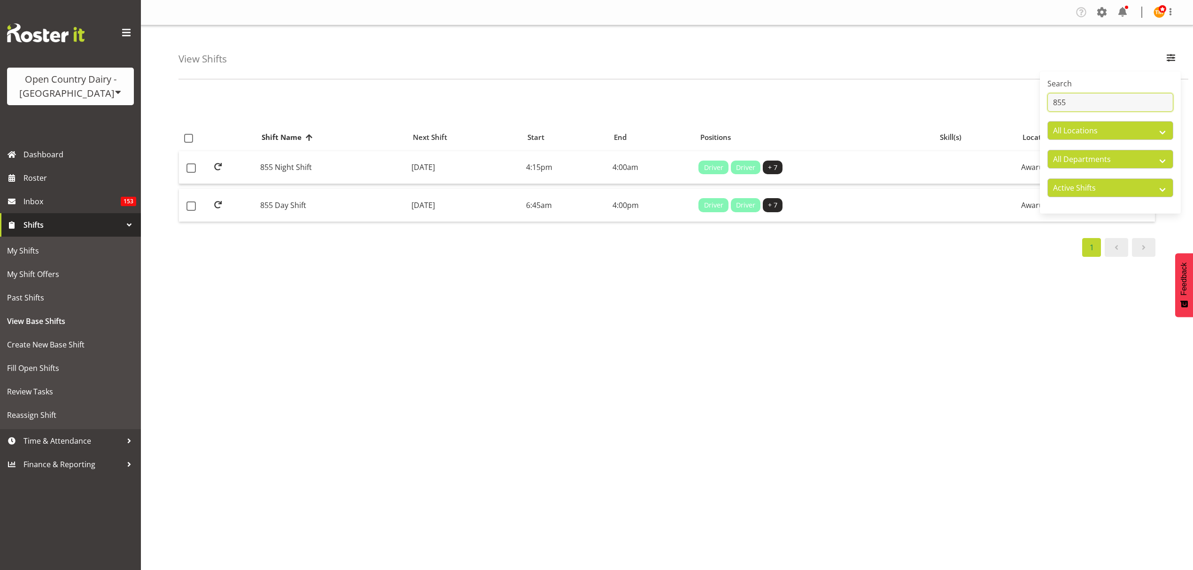
type input "855"
click at [306, 270] on div "1 Shift Name Location Shift Name Next Shift Start End Positions Skill(s) Locati…" at bounding box center [686, 274] width 1015 height 376
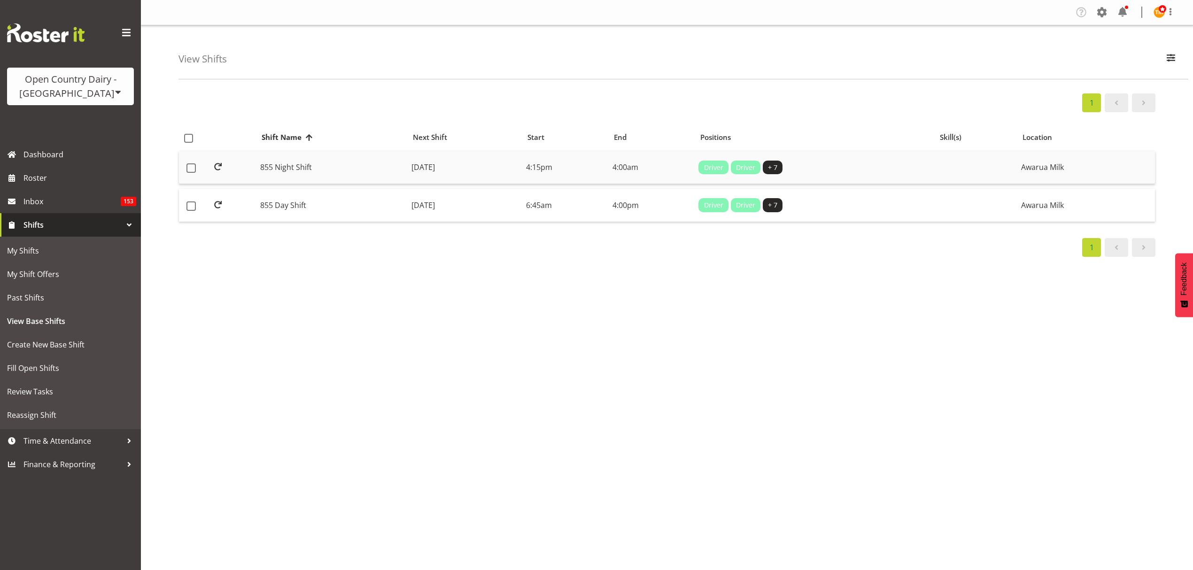
click at [290, 174] on td "855 Night Shift" at bounding box center [332, 167] width 151 height 33
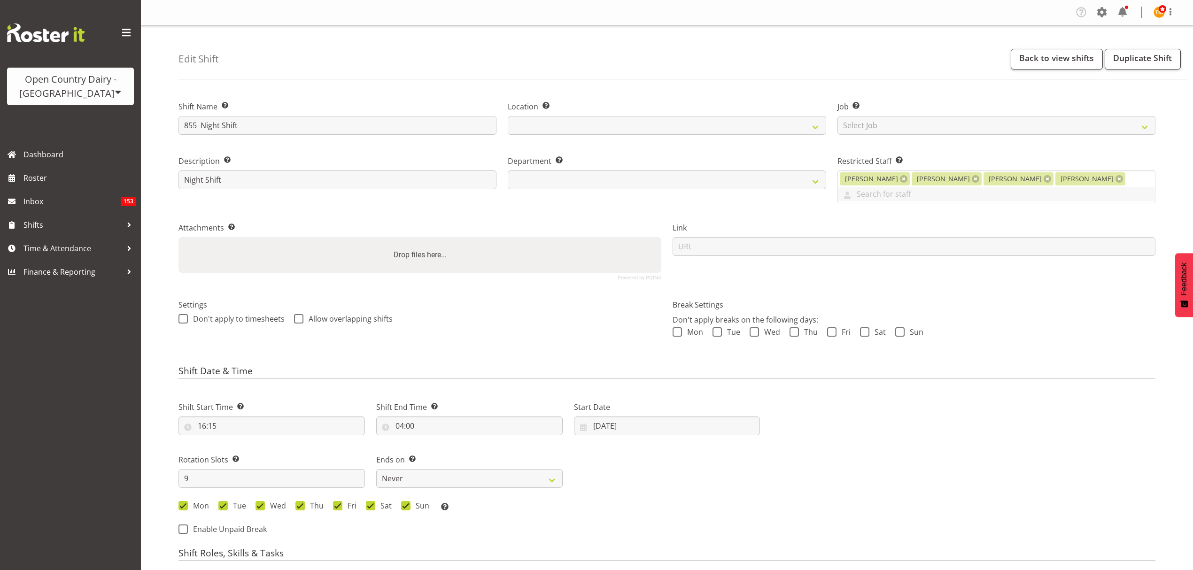
select select
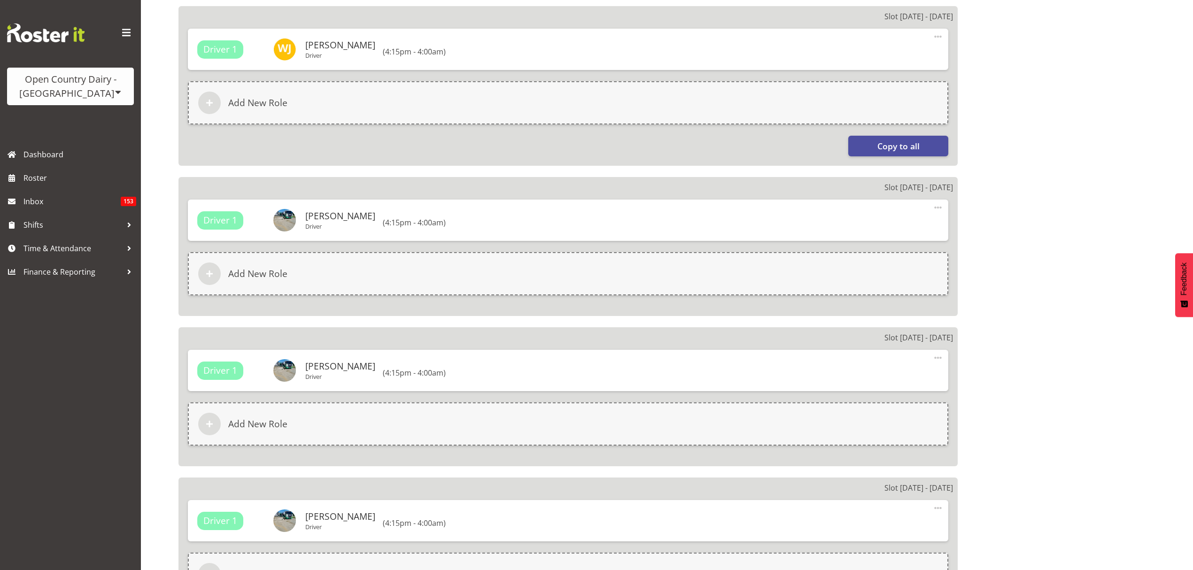
select select
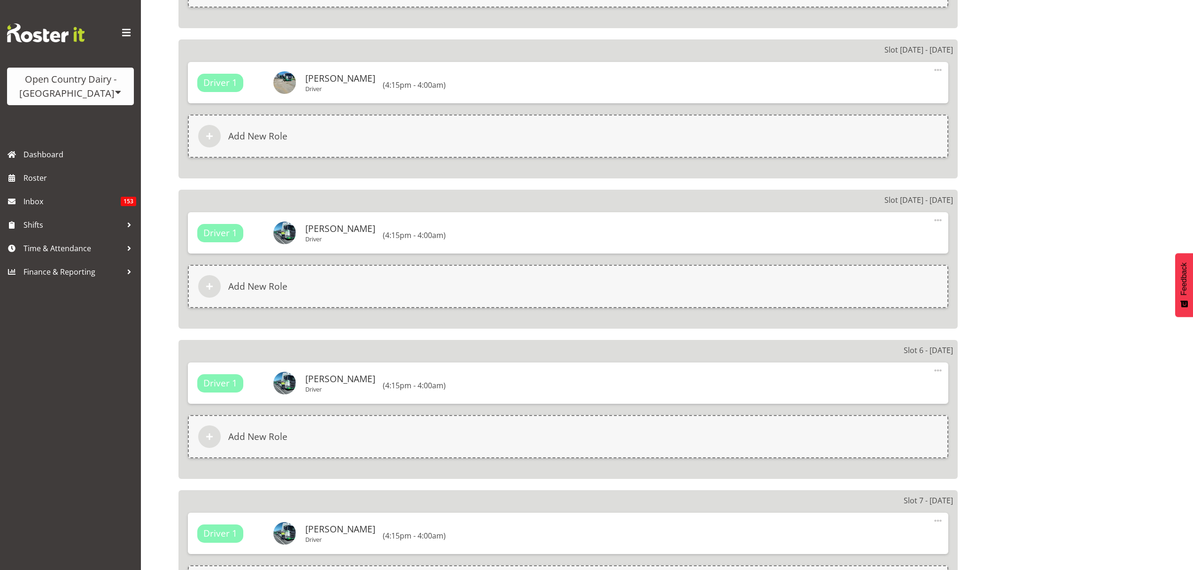
select select
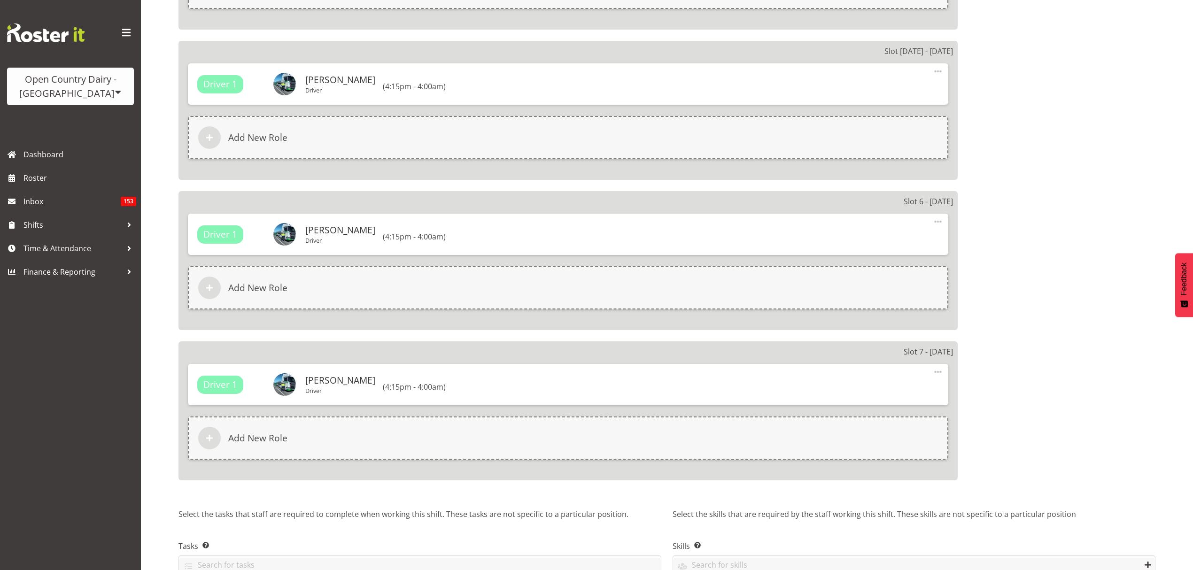
scroll to position [1551, 0]
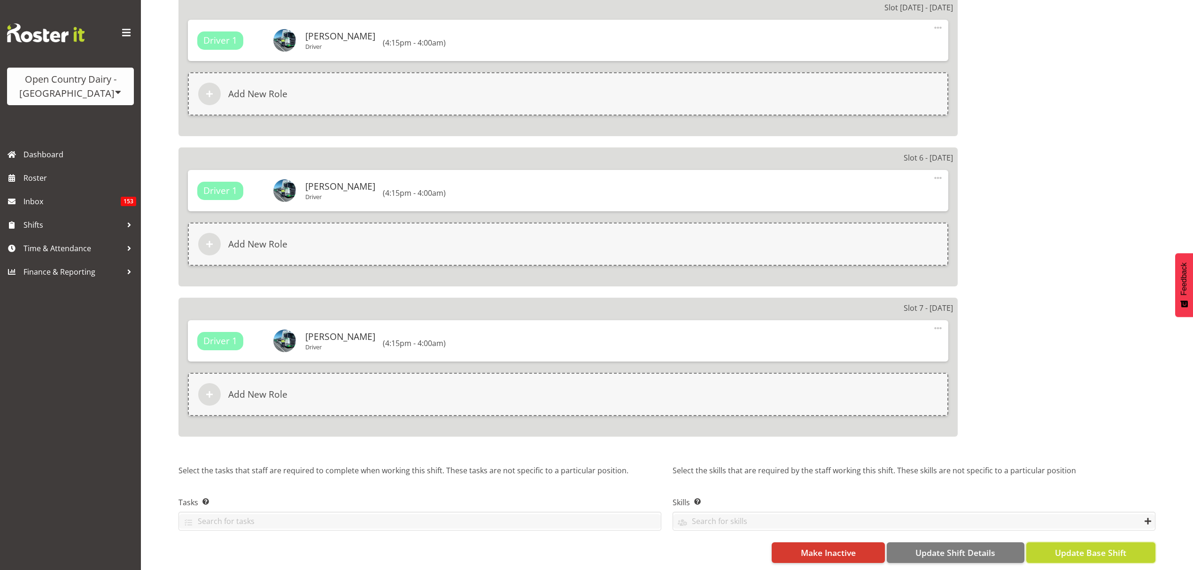
click at [1105, 548] on span "Update Base Shift" at bounding box center [1090, 553] width 71 height 12
select select
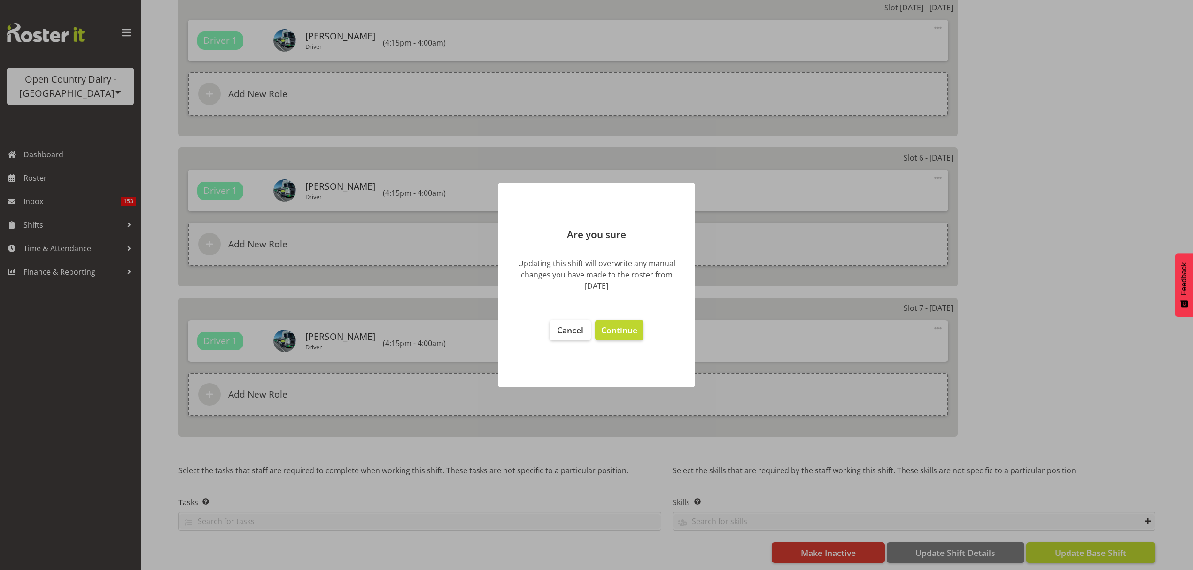
select select
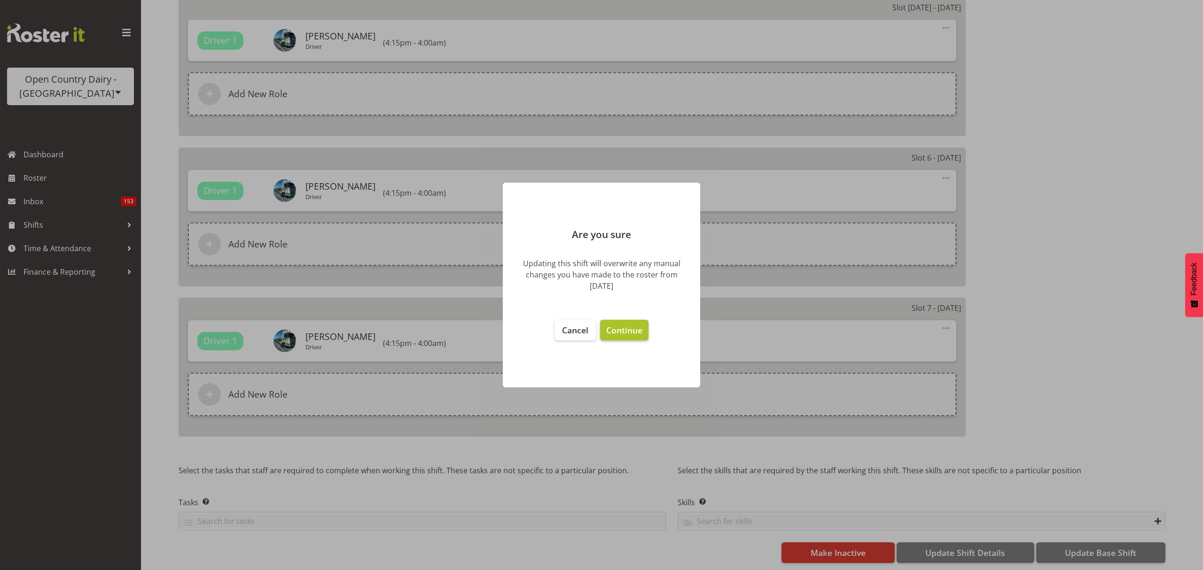
click at [624, 336] on button "Continue" at bounding box center [624, 330] width 48 height 21
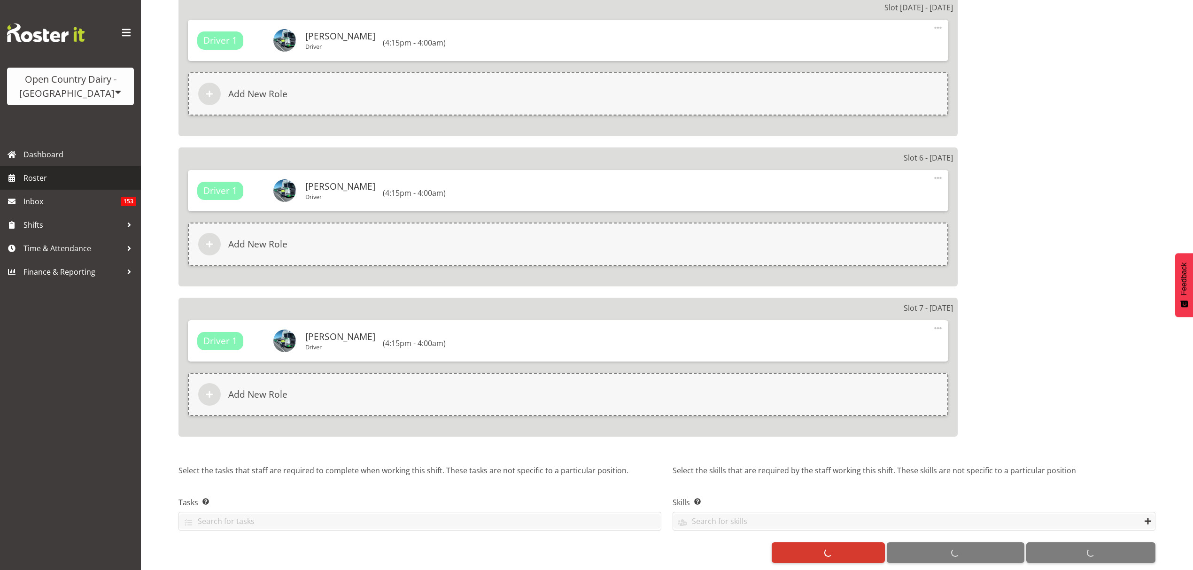
select select
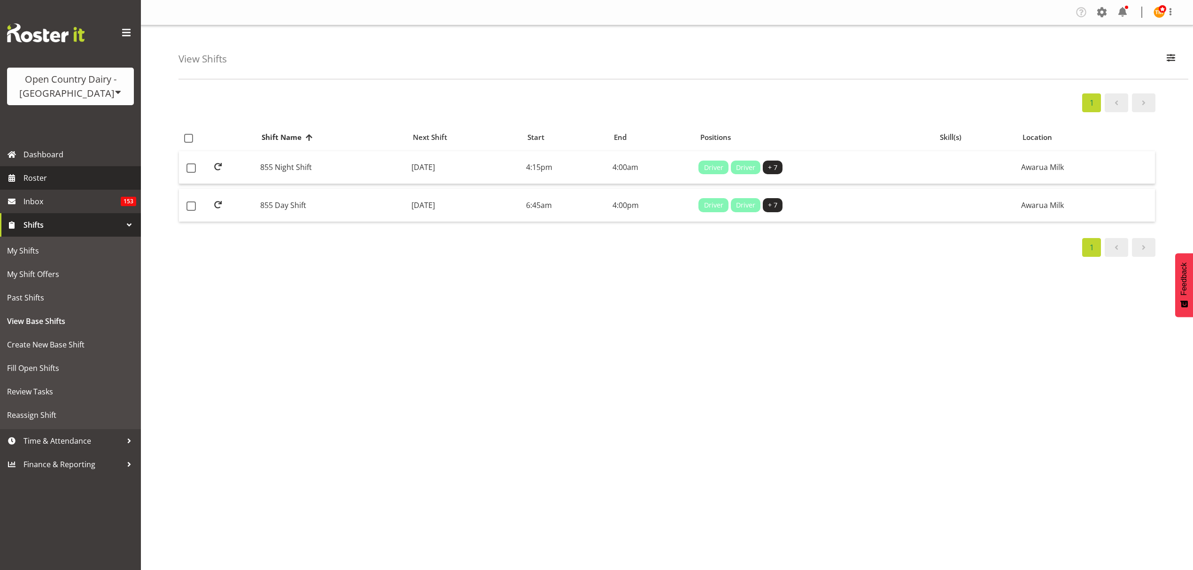
click at [53, 182] on span "Roster" at bounding box center [79, 178] width 113 height 14
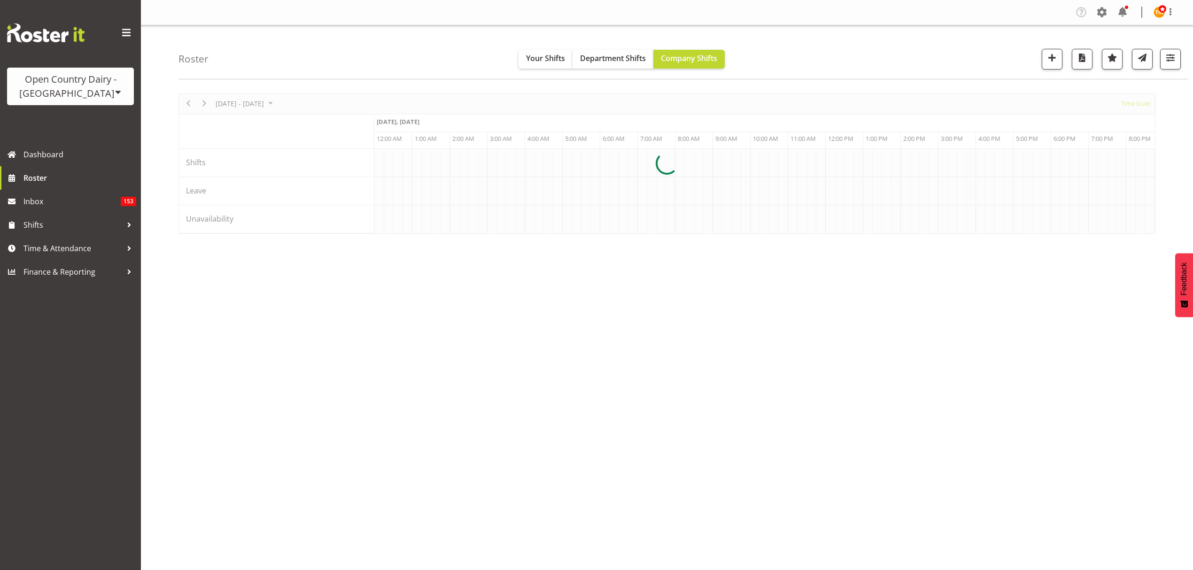
scroll to position [0, 3608]
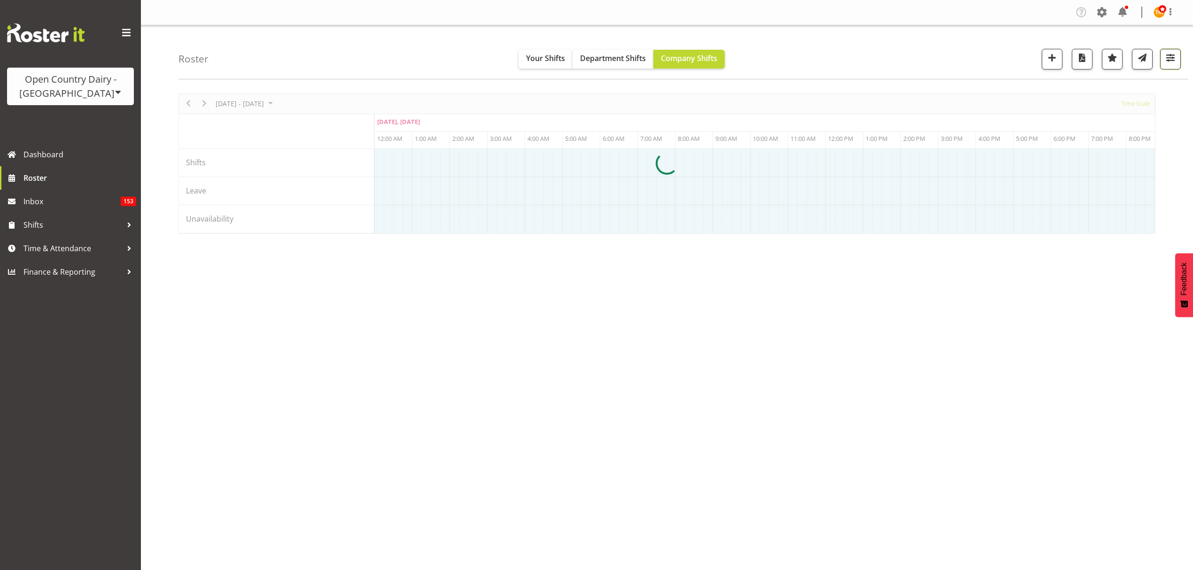
click at [1171, 64] on span "button" at bounding box center [1171, 58] width 12 height 12
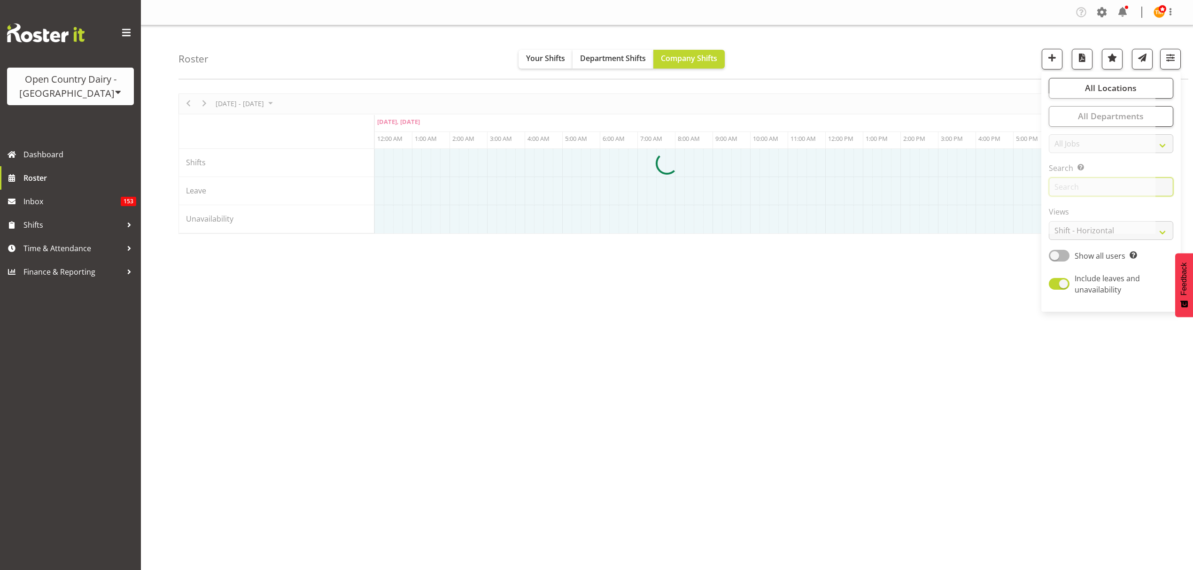
click at [1156, 184] on input "text" at bounding box center [1111, 187] width 125 height 19
click at [1157, 192] on input "text" at bounding box center [1111, 187] width 125 height 19
click at [1157, 188] on input "text" at bounding box center [1111, 187] width 125 height 19
click at [1156, 185] on input "text" at bounding box center [1111, 187] width 125 height 19
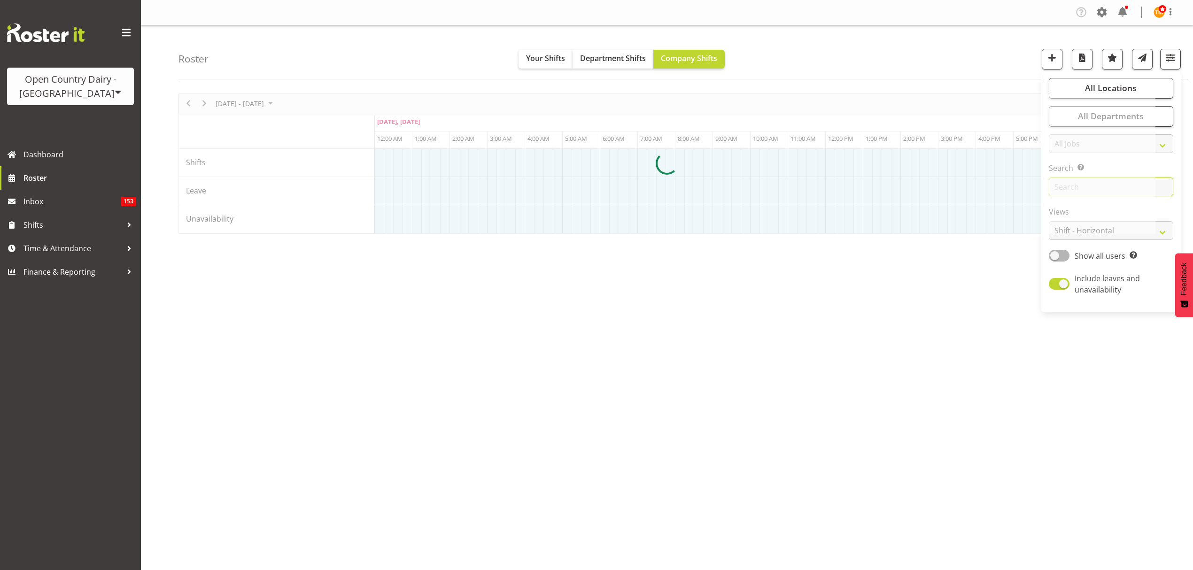
click at [1166, 185] on input "text" at bounding box center [1111, 187] width 125 height 19
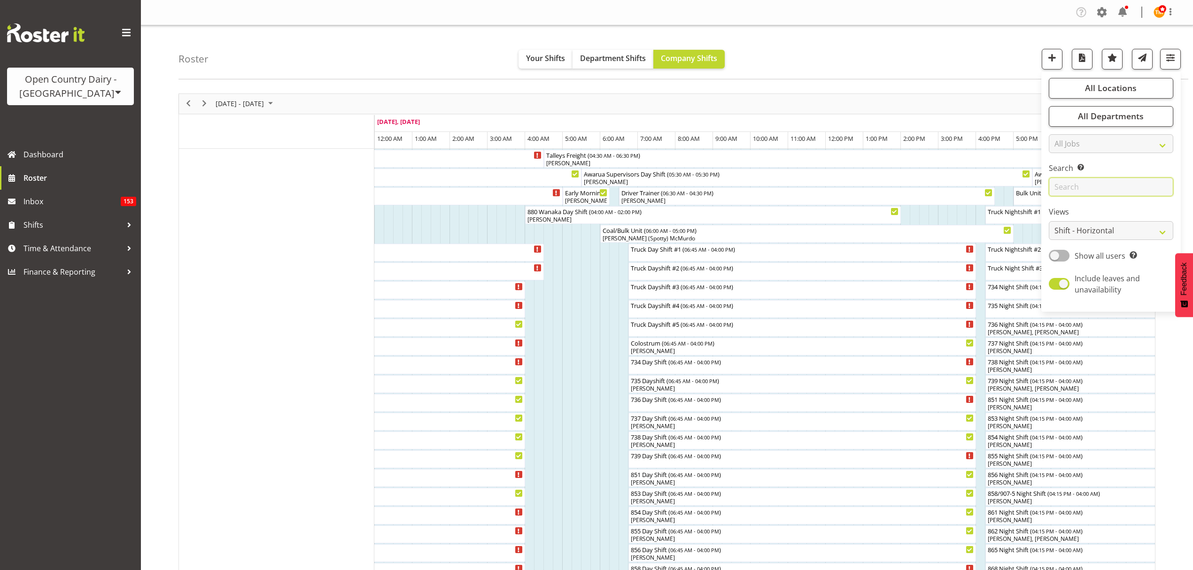
click at [1160, 185] on input "text" at bounding box center [1111, 187] width 125 height 19
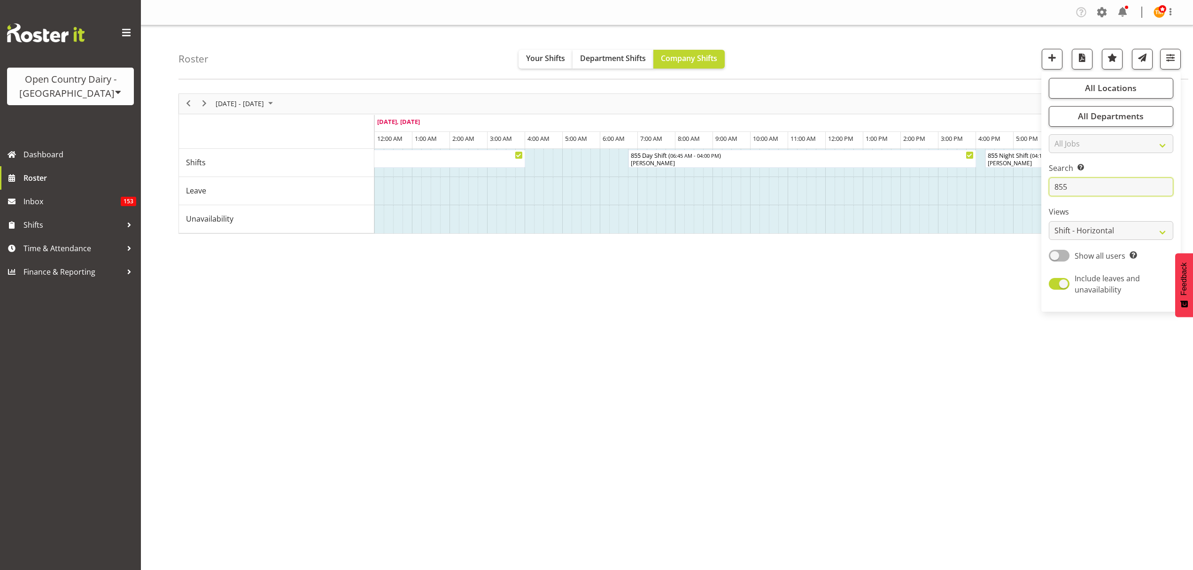
type input "855"
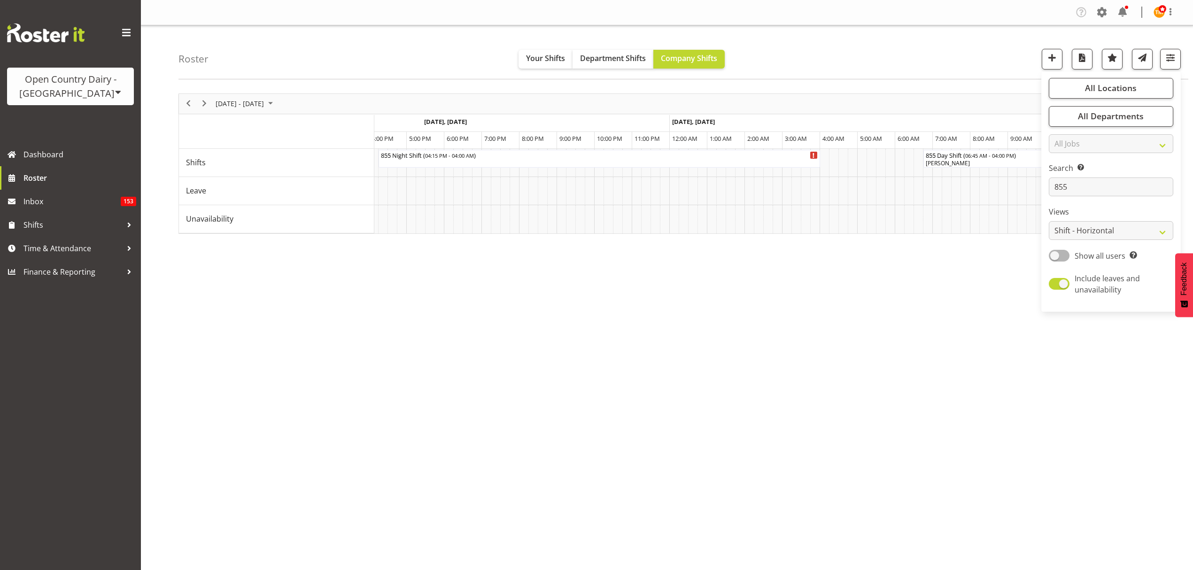
scroll to position [0, 5533]
click at [205, 106] on span "Next" at bounding box center [204, 104] width 11 height 12
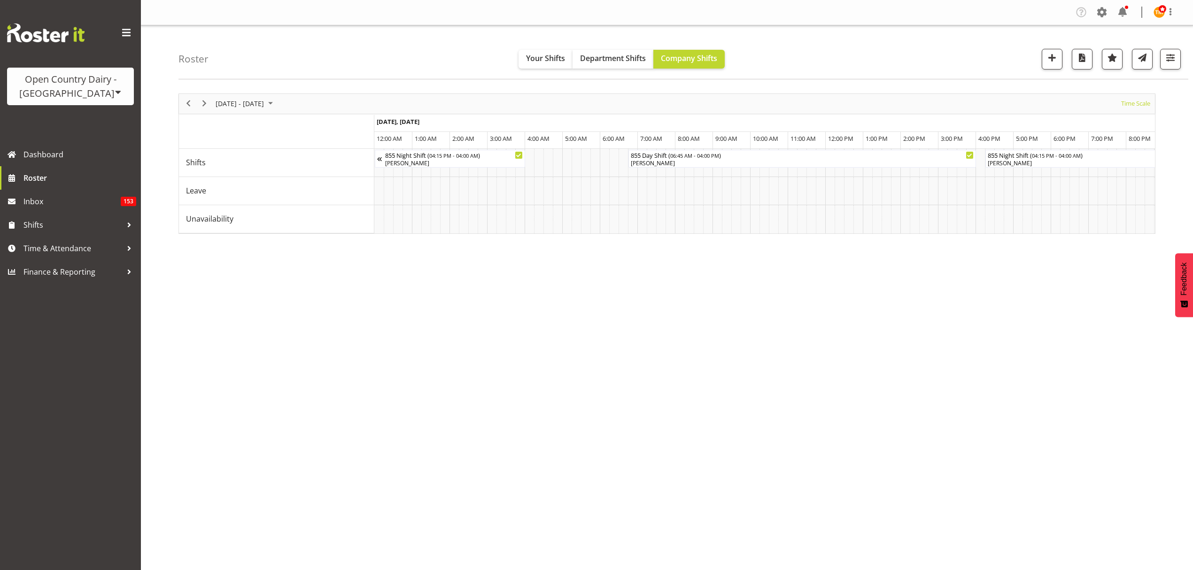
drag, startPoint x: 433, startPoint y: 232, endPoint x: 440, endPoint y: 238, distance: 8.7
click at [440, 233] on div "855 Night Shift ( 04:15 PM - 04:00 AM ) [PERSON_NAME] 855 Day Shift ( 06:45 AM …" at bounding box center [764, 191] width 781 height 85
click at [788, 322] on div "[DATE] - [DATE] [DATE] Timeline Day Timeline Week Timeline Fortnight Timeline M…" at bounding box center [686, 274] width 1015 height 376
click at [1173, 70] on div "Roster Your Shifts Department Shifts Company Shifts All Locations Clear Awarua …" at bounding box center [684, 52] width 1010 height 54
click at [1173, 70] on button "button" at bounding box center [1170, 59] width 21 height 21
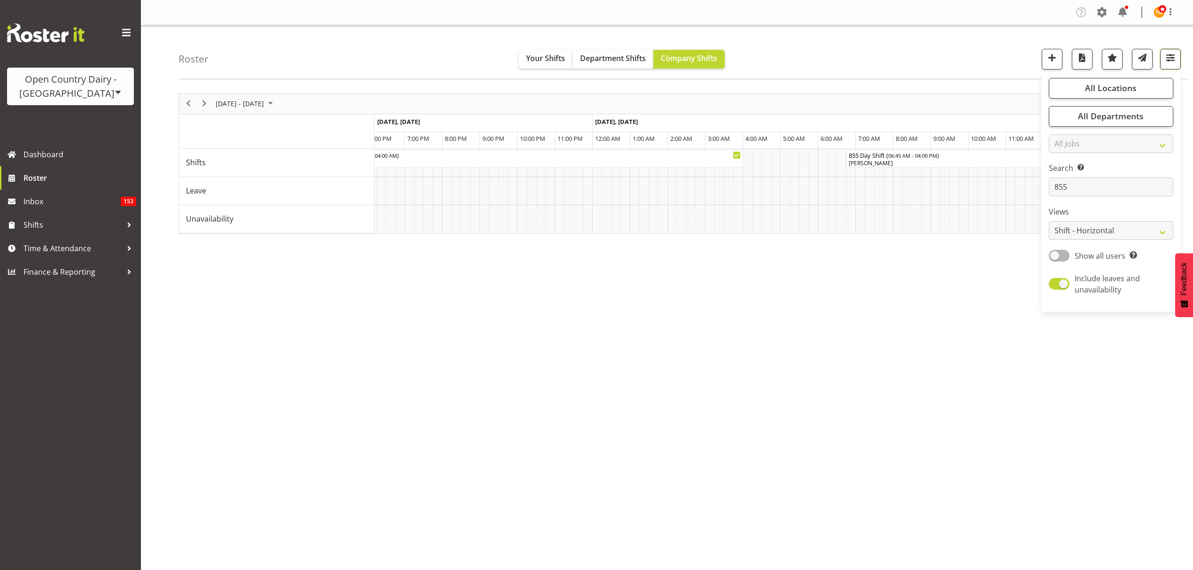
click at [1173, 69] on button "button" at bounding box center [1170, 59] width 21 height 21
click at [1175, 65] on button "button" at bounding box center [1170, 59] width 21 height 21
click at [1103, 188] on input "855" at bounding box center [1111, 187] width 125 height 19
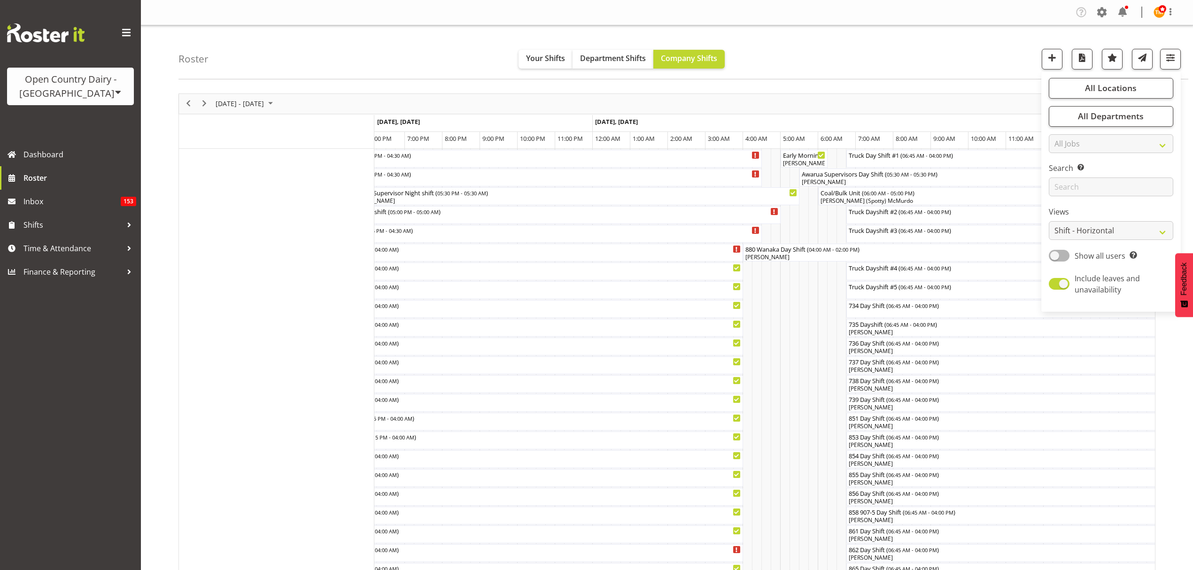
click at [916, 83] on div "Roster Your Shifts Department Shifts Company Shifts All Locations Clear Awarua …" at bounding box center [667, 564] width 1052 height 1079
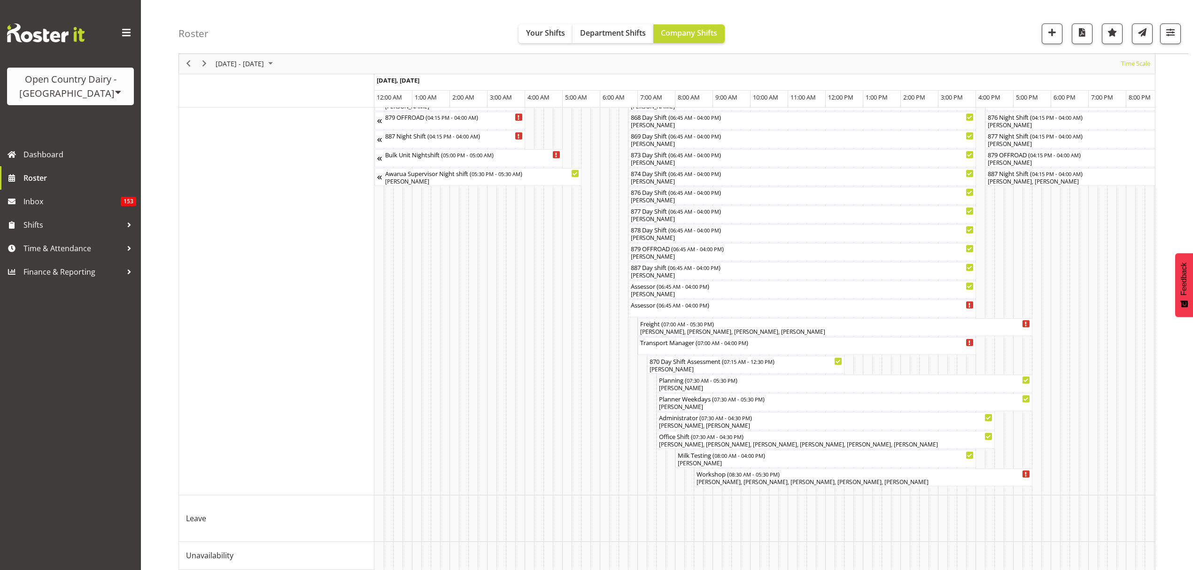
click at [790, 14] on div "Roster Your Shifts Department Shifts Company Shifts All Locations Clear Awarua …" at bounding box center [684, 27] width 1010 height 54
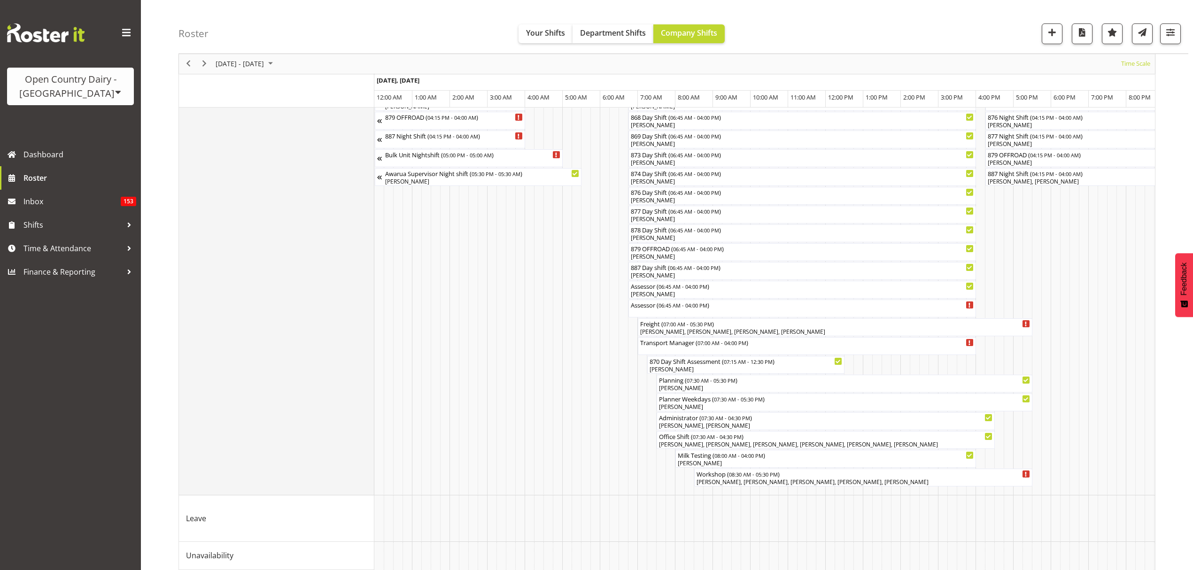
click at [360, 252] on td "Shifts" at bounding box center [276, 58] width 195 height 873
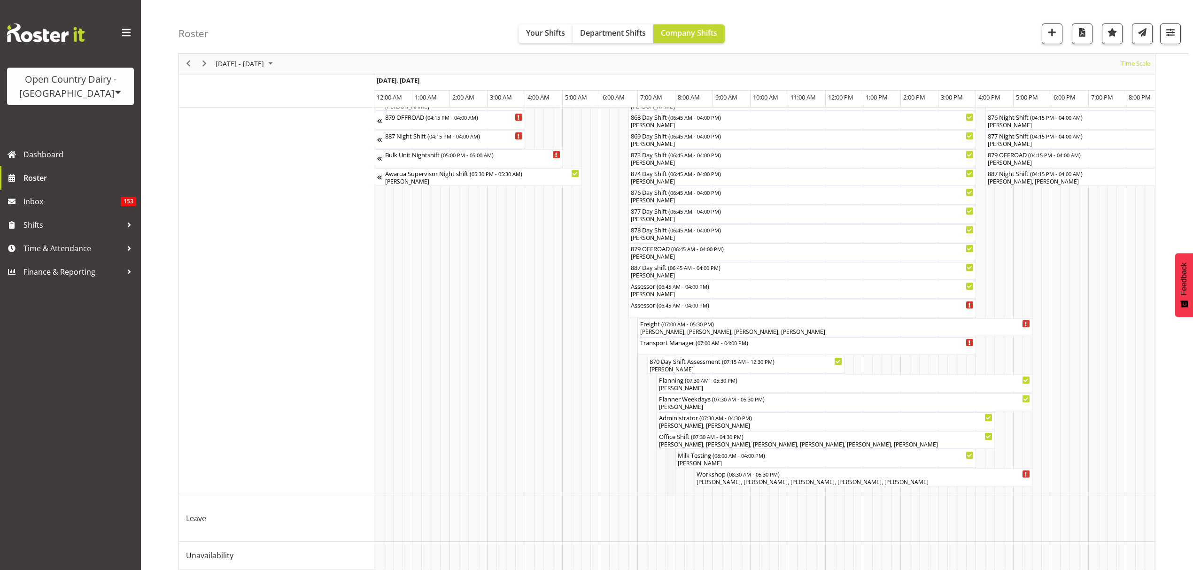
click at [669, 190] on td "Timeline Week of August 29, 2025" at bounding box center [670, 58] width 9 height 873
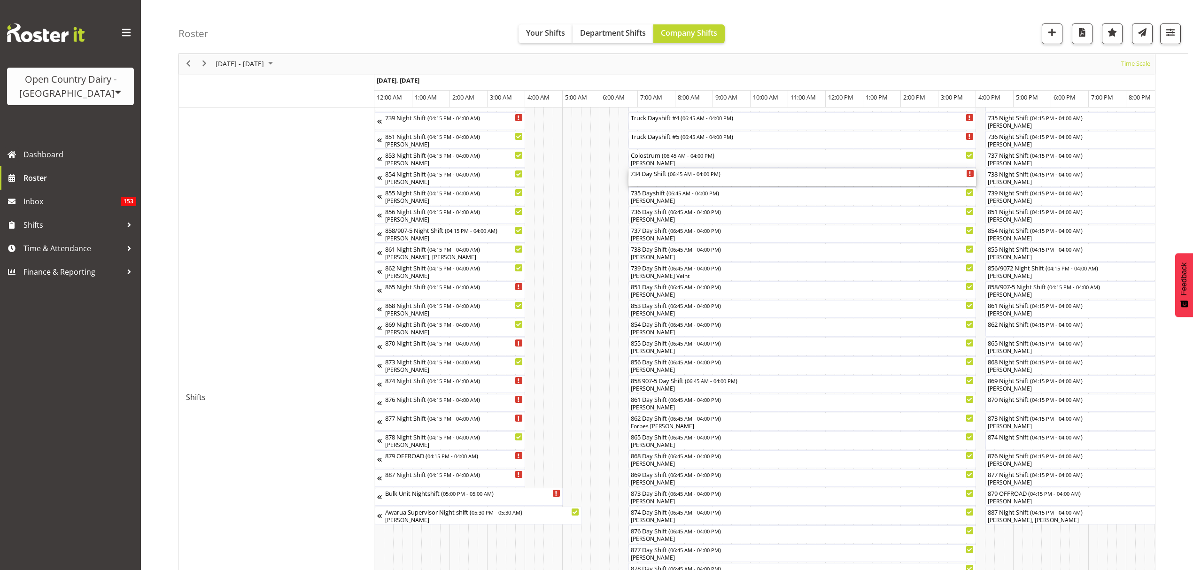
click at [666, 185] on div "734 Day Shift ( 06:45 AM - 04:00 PM )" at bounding box center [802, 178] width 344 height 18
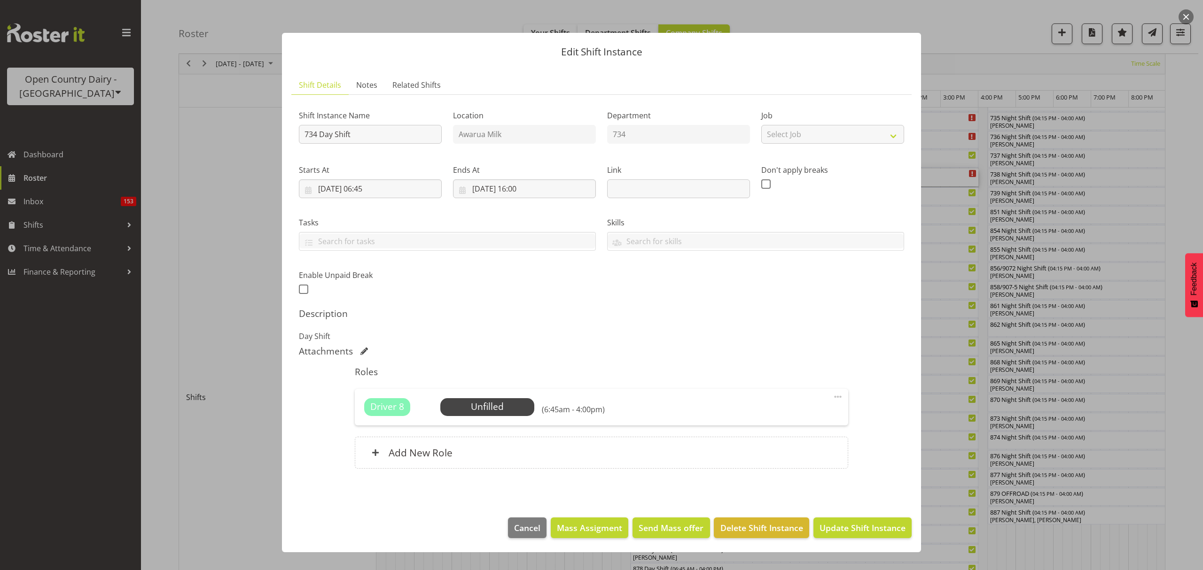
click at [951, 241] on div at bounding box center [601, 285] width 1203 height 570
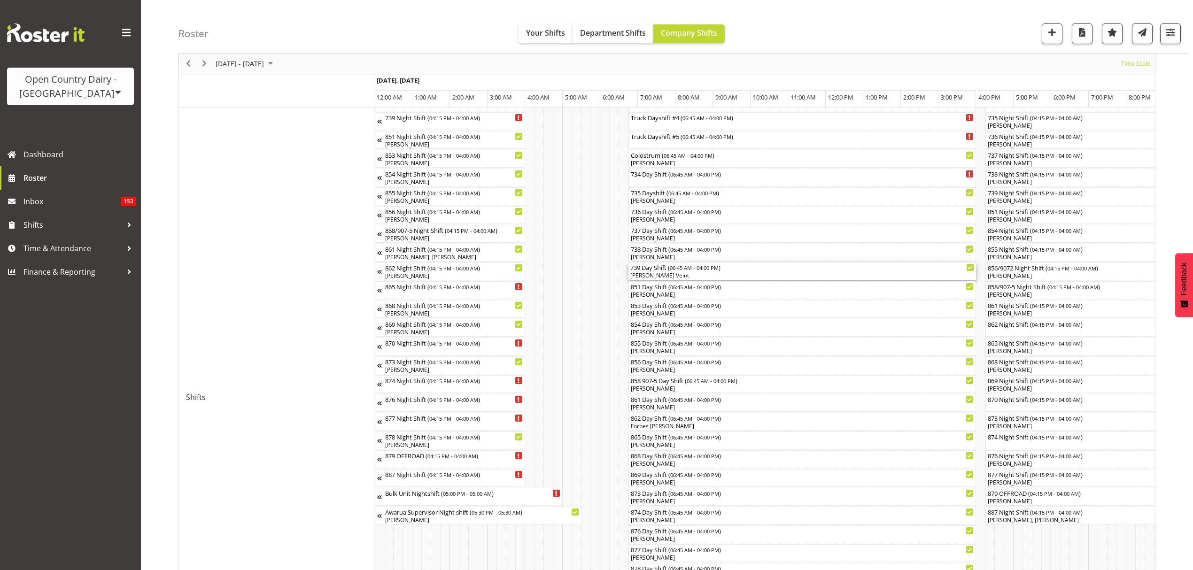
click at [658, 275] on div "[PERSON_NAME] Veint" at bounding box center [802, 276] width 344 height 8
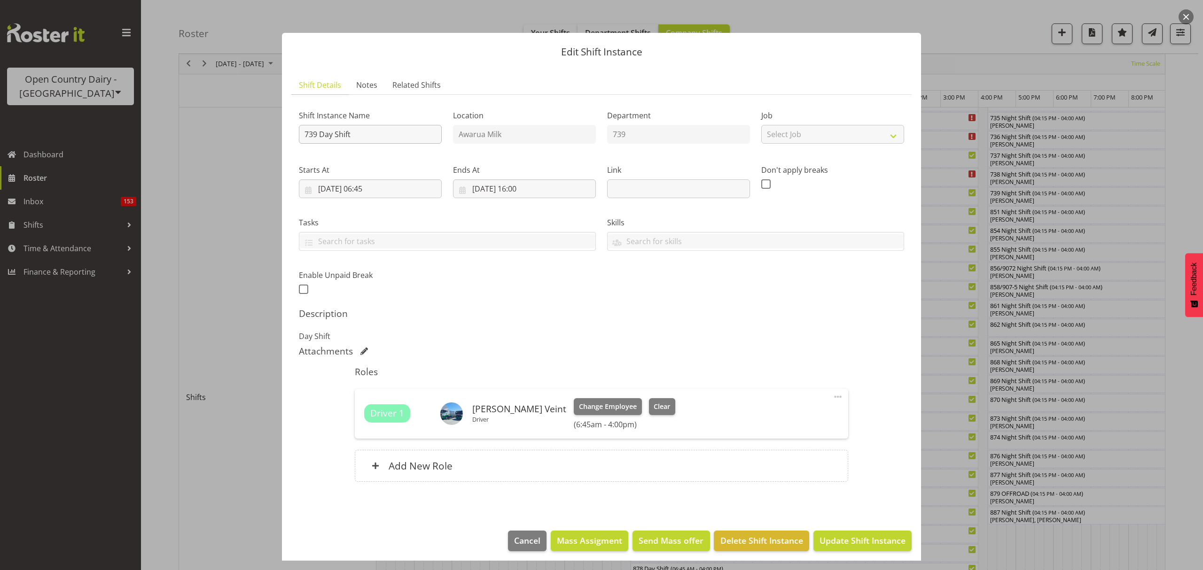
drag, startPoint x: 410, startPoint y: 145, endPoint x: 342, endPoint y: 134, distance: 68.5
click at [342, 134] on div "Shift Instance Name 739 Day Shift" at bounding box center [370, 124] width 154 height 54
drag, startPoint x: 357, startPoint y: 136, endPoint x: 321, endPoint y: 132, distance: 35.9
click at [321, 132] on input "739 Day Shift" at bounding box center [370, 134] width 143 height 19
type input "739 OFFROAD"
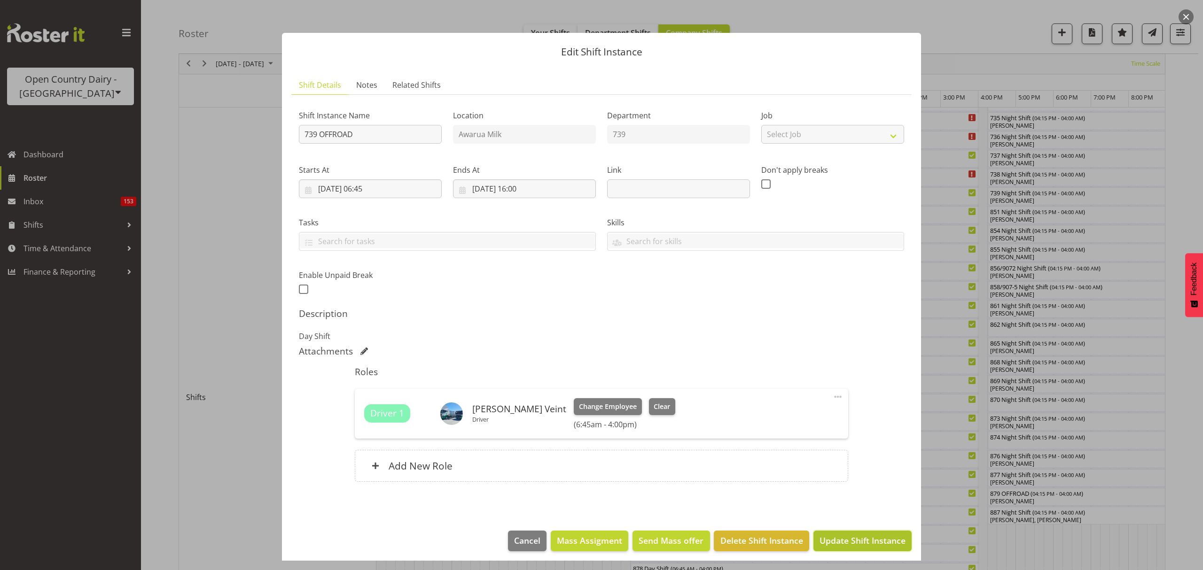
click at [882, 534] on button "Update Shift Instance" at bounding box center [862, 541] width 98 height 21
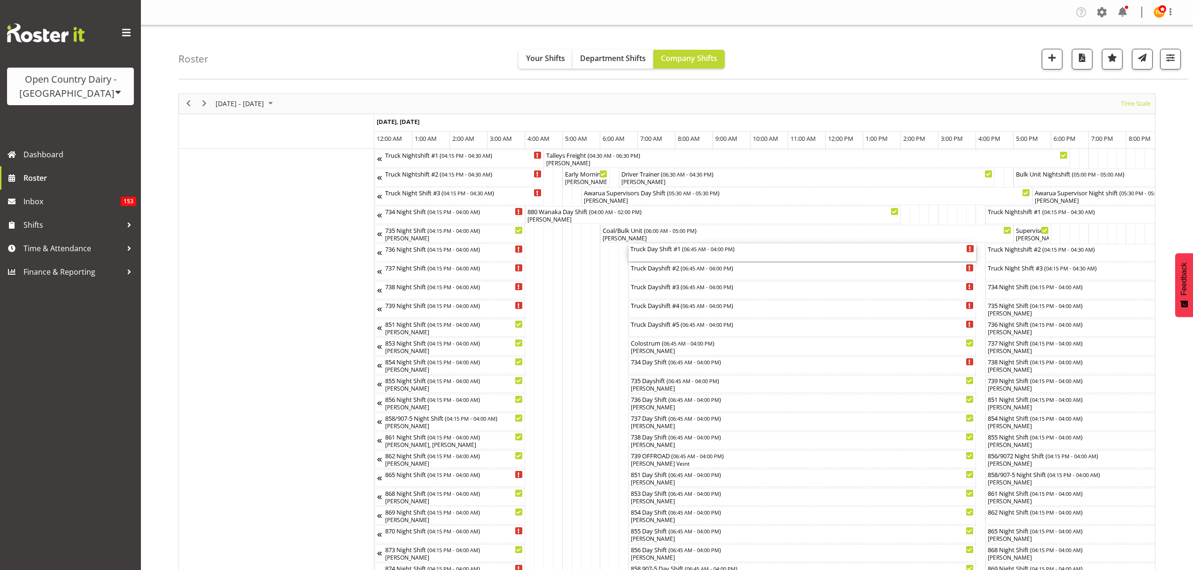
click at [708, 254] on div "Truck Day Shift #1 ( 06:45 AM - 04:00 PM )" at bounding box center [802, 253] width 344 height 18
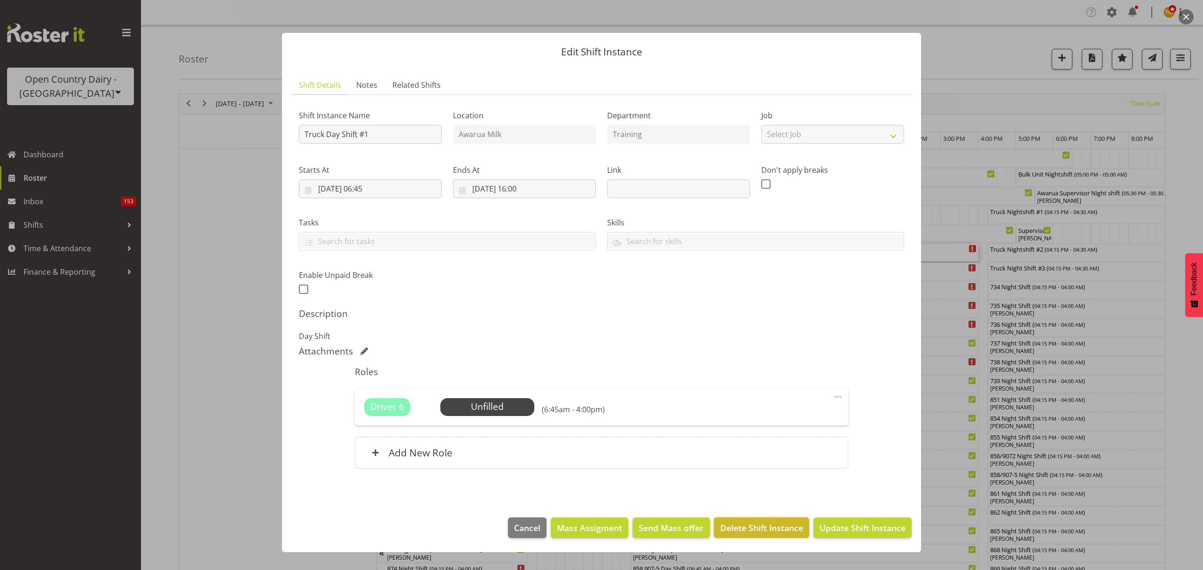
click at [763, 530] on span "Delete Shift Instance" at bounding box center [761, 528] width 83 height 12
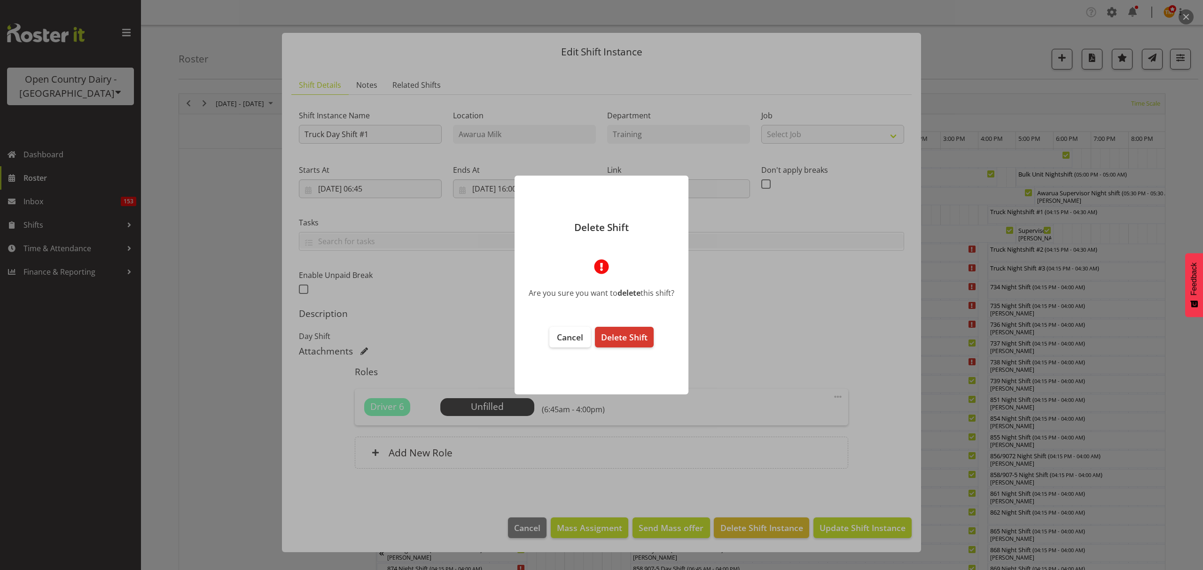
click at [620, 349] on footer "Cancel Delete Shift" at bounding box center [601, 356] width 174 height 77
click at [621, 340] on span "Delete Shift" at bounding box center [624, 337] width 47 height 11
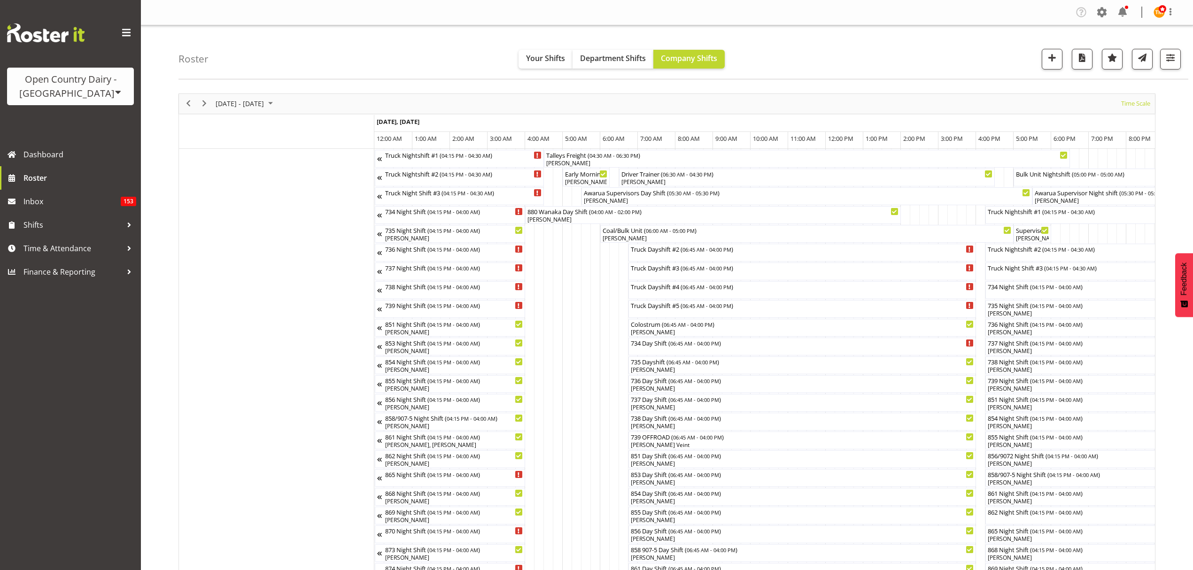
click at [673, 259] on div "Truck Dayshift #2 ( 06:45 AM - 04:00 PM )" at bounding box center [802, 253] width 344 height 18
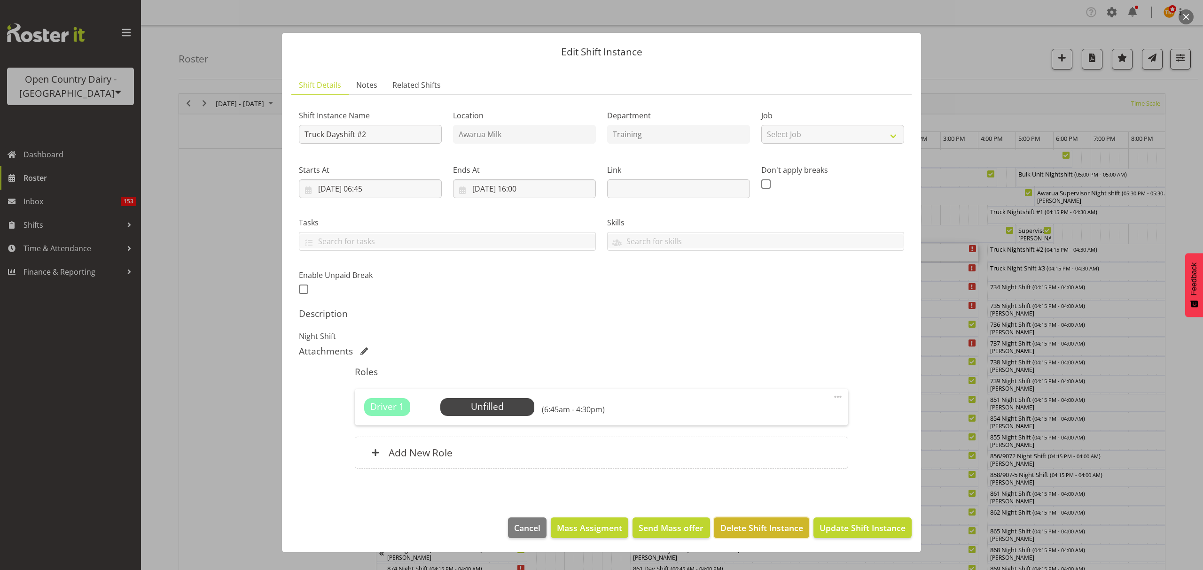
click at [776, 533] on span "Delete Shift Instance" at bounding box center [761, 528] width 83 height 12
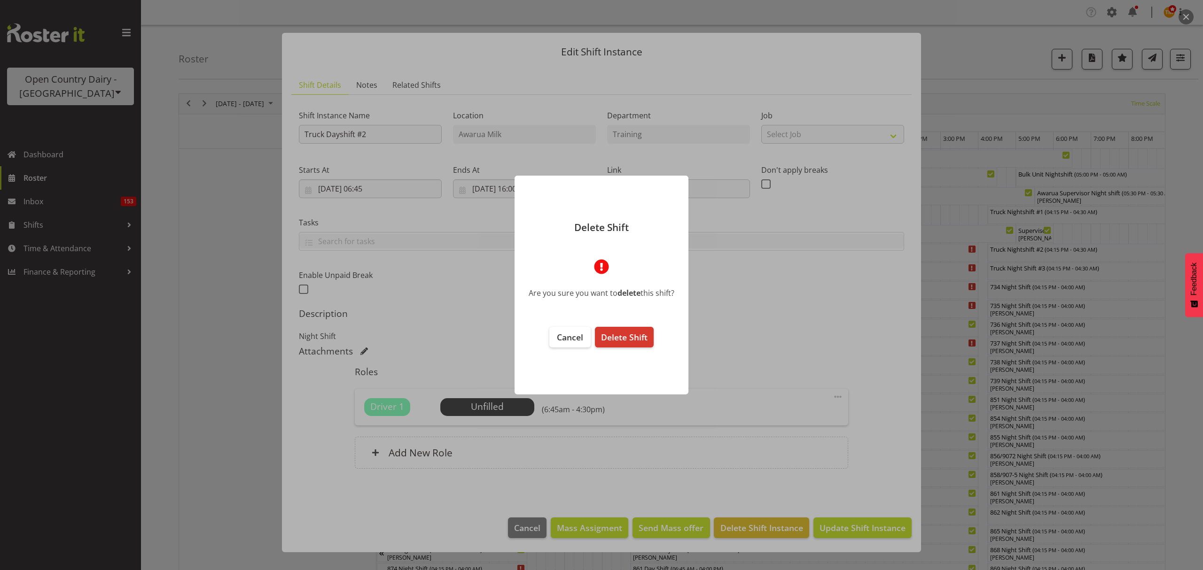
click at [620, 351] on footer "Cancel Delete Shift" at bounding box center [601, 356] width 174 height 77
click at [621, 343] on button "Delete Shift" at bounding box center [624, 337] width 59 height 21
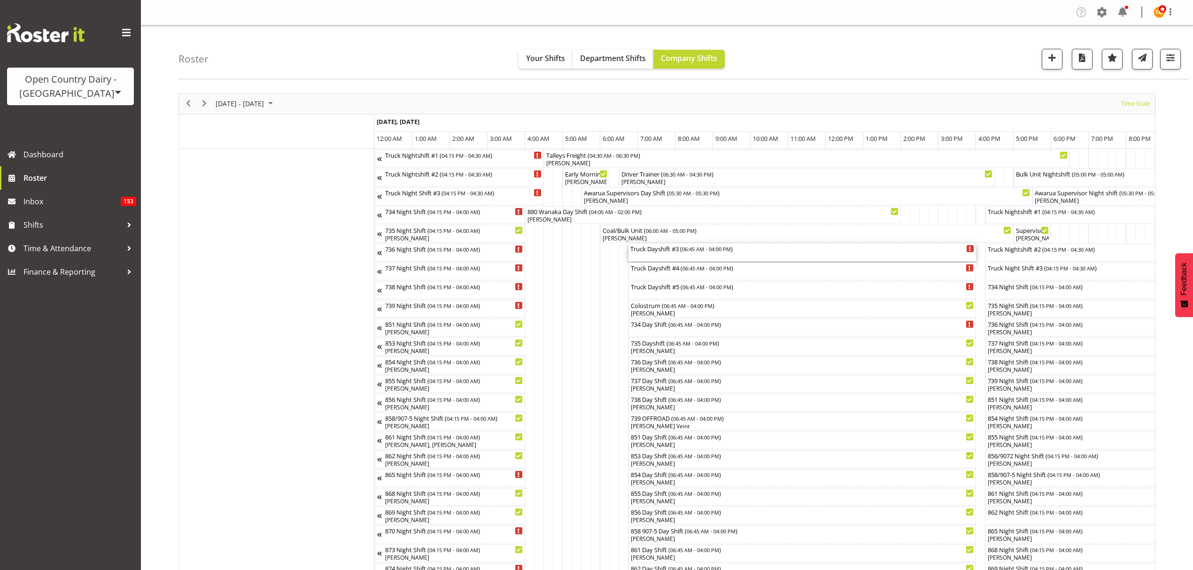
click at [678, 250] on div "Truck Dayshift #3 ( 06:45 AM - 04:00 PM )" at bounding box center [802, 248] width 344 height 9
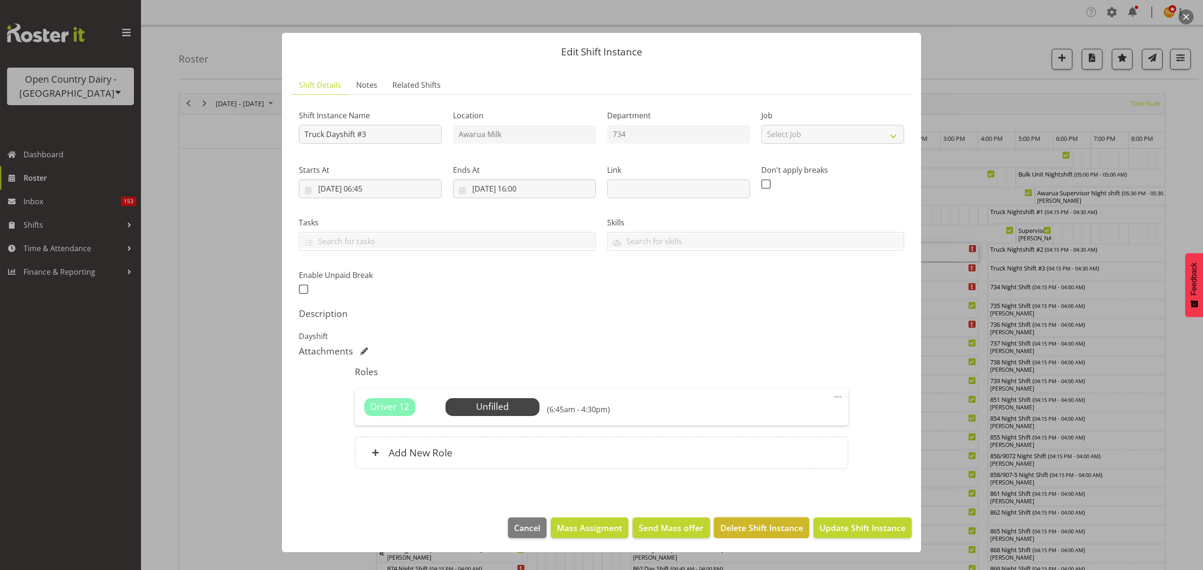
click at [760, 529] on span "Delete Shift Instance" at bounding box center [761, 528] width 83 height 12
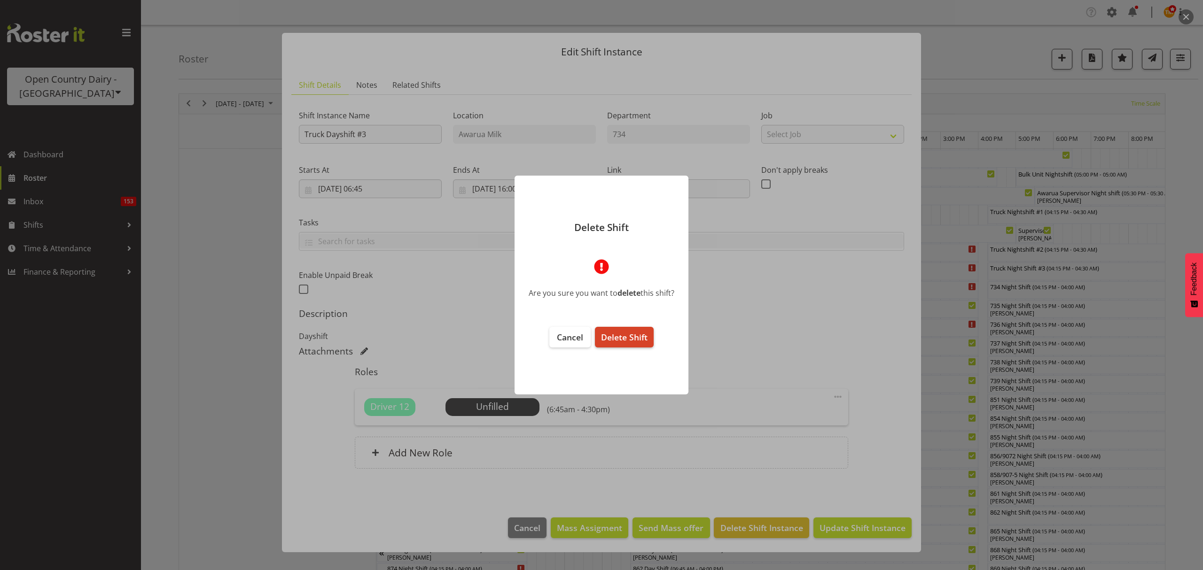
click at [632, 342] on span "Delete Shift" at bounding box center [624, 337] width 47 height 11
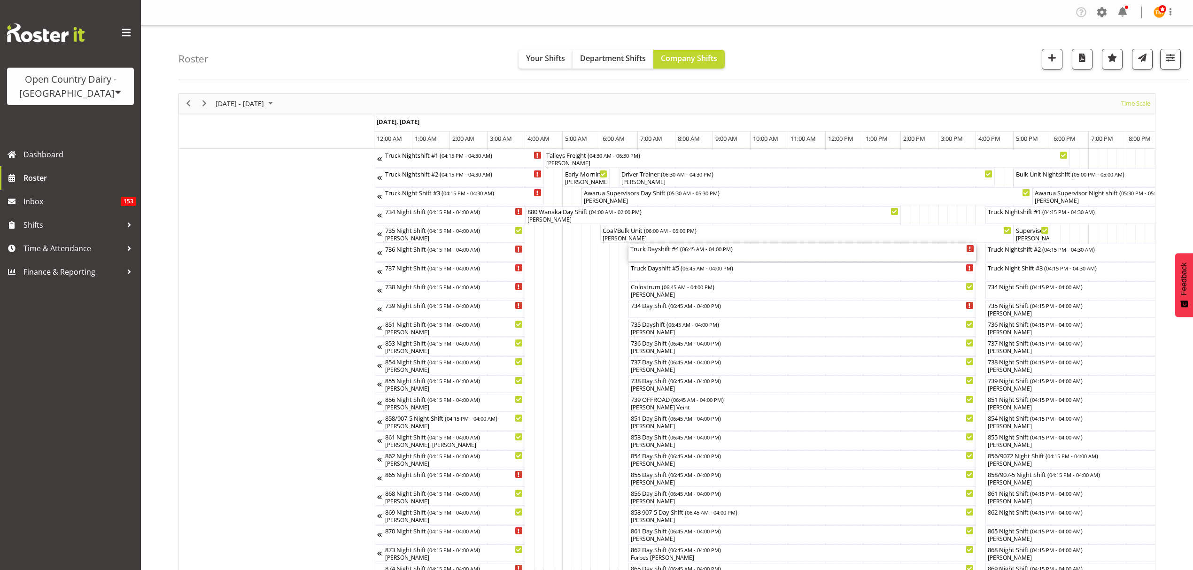
click at [673, 259] on div "Truck Dayshift #4 ( 06:45 AM - 04:00 PM )" at bounding box center [802, 253] width 344 height 18
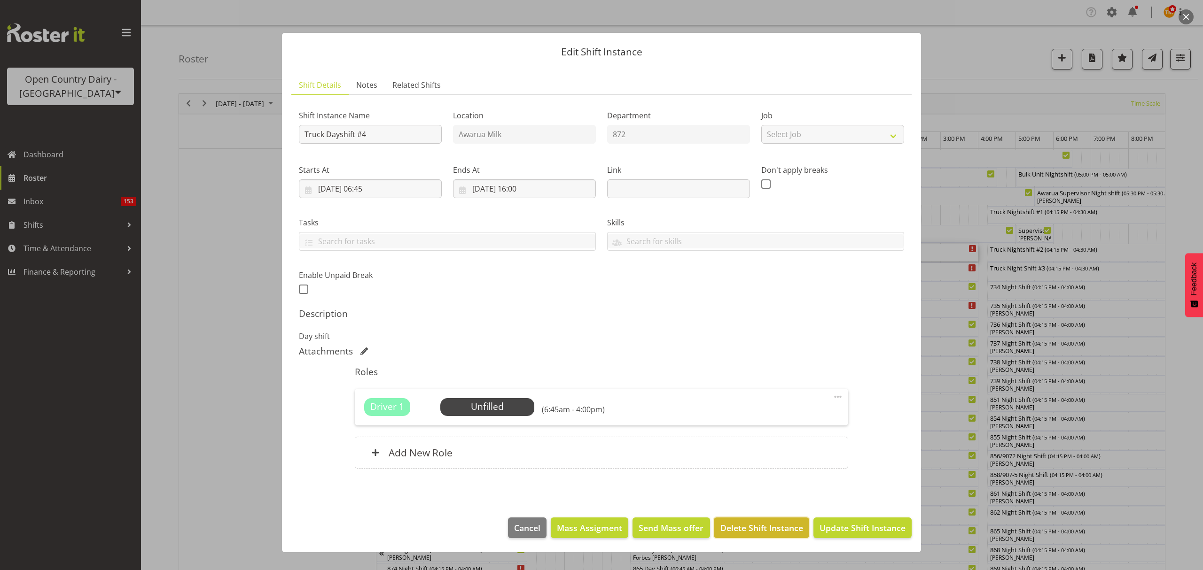
click at [748, 523] on button "Delete Shift Instance" at bounding box center [761, 528] width 95 height 21
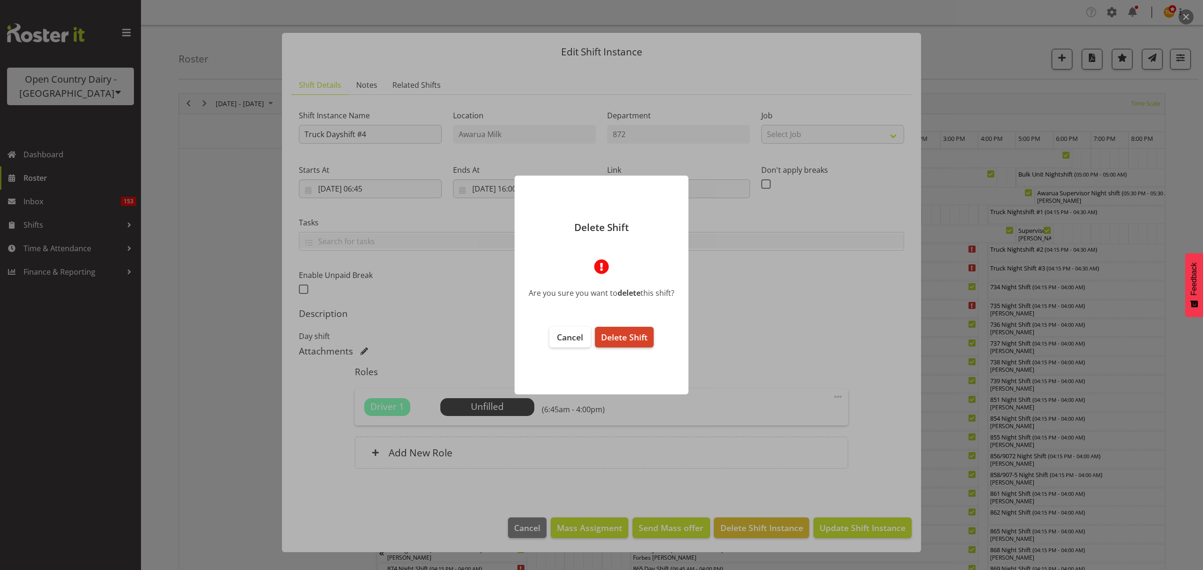
click at [630, 336] on span "Delete Shift" at bounding box center [624, 337] width 47 height 11
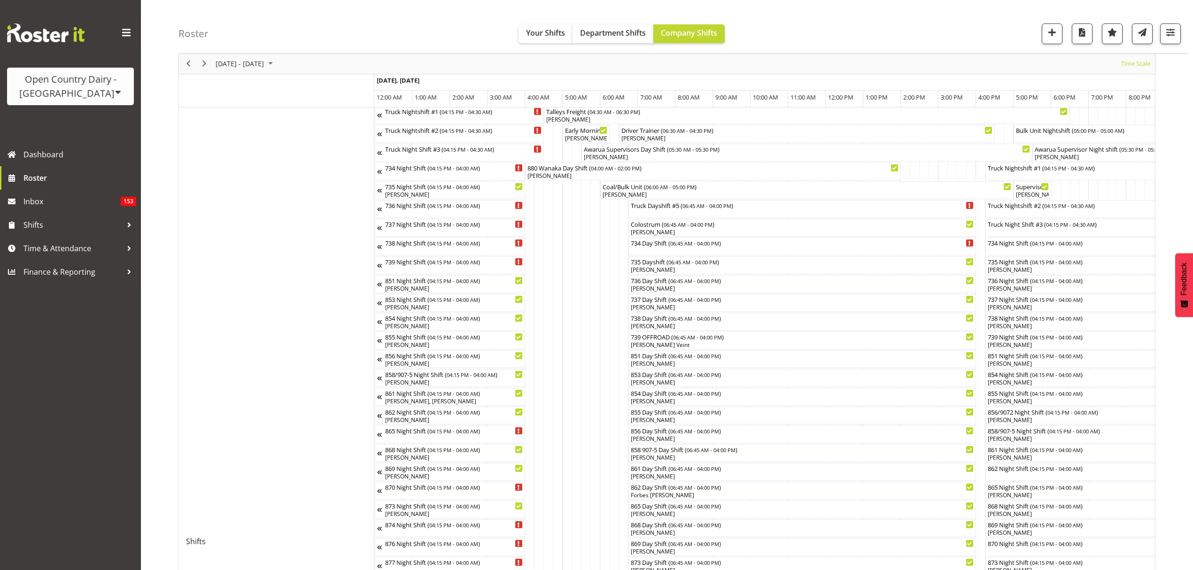
scroll to position [62, 0]
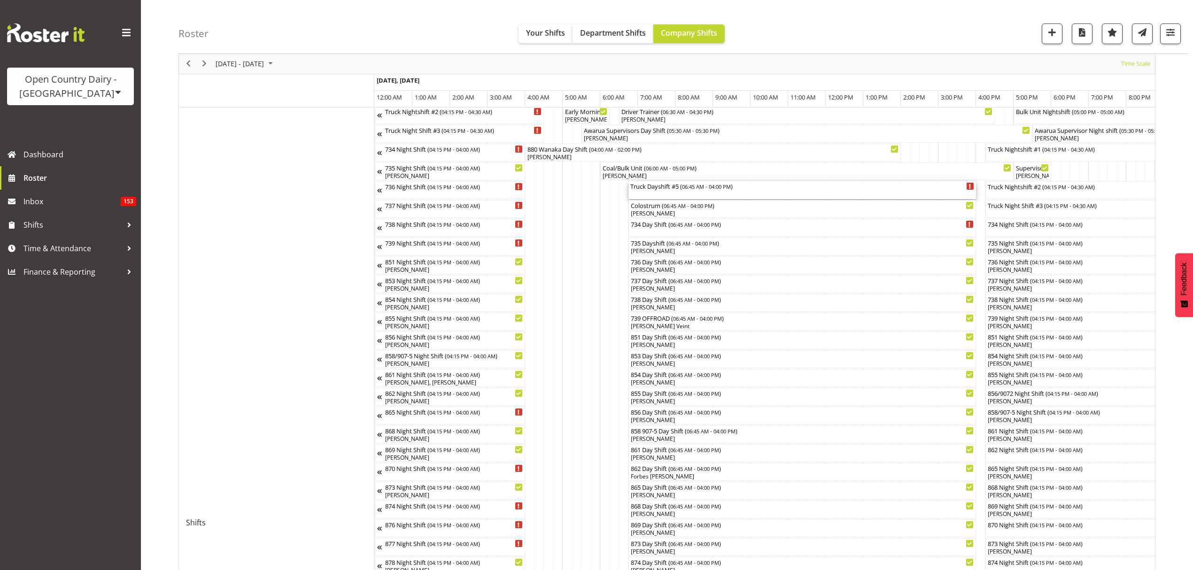
click at [698, 195] on div "Truck Dayshift #5 ( 06:45 AM - 04:00 PM )" at bounding box center [802, 190] width 344 height 18
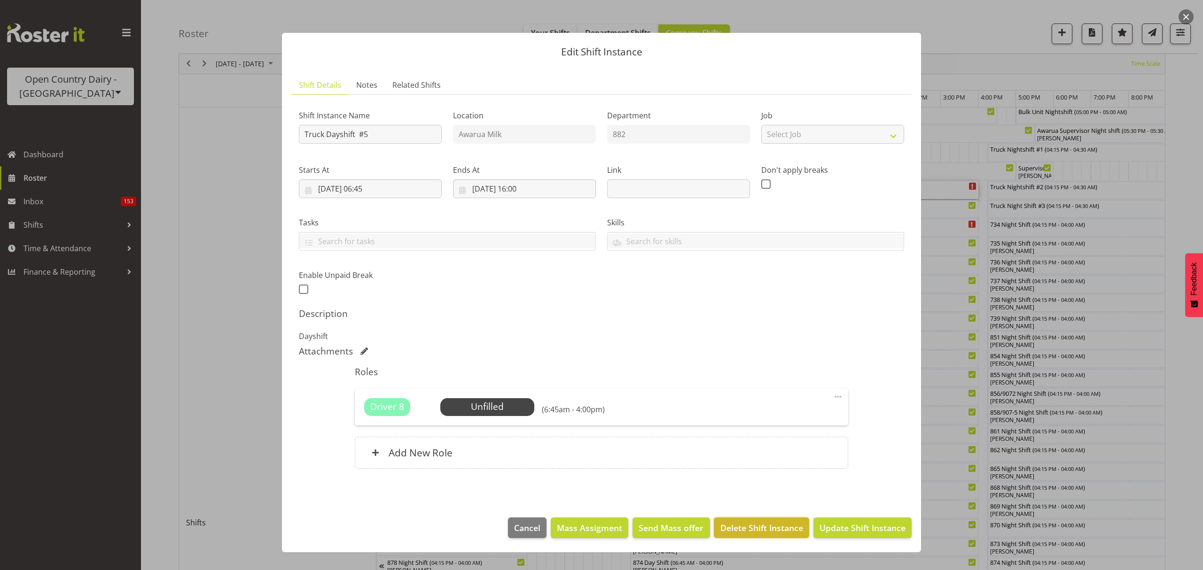
click at [785, 523] on span "Delete Shift Instance" at bounding box center [761, 528] width 83 height 12
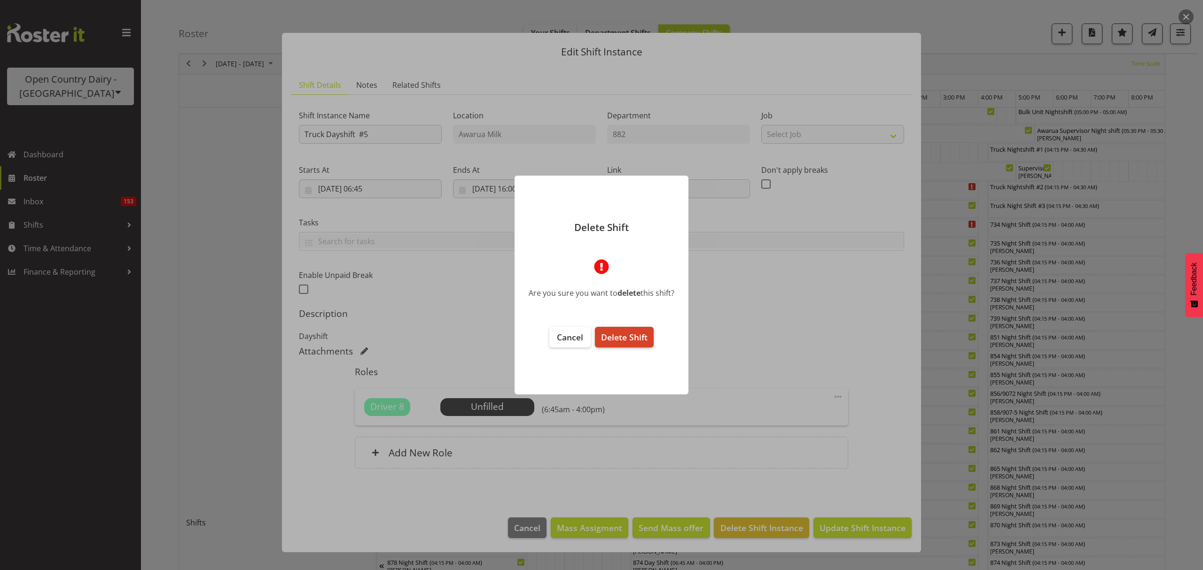
click at [628, 330] on button "Delete Shift" at bounding box center [624, 337] width 59 height 21
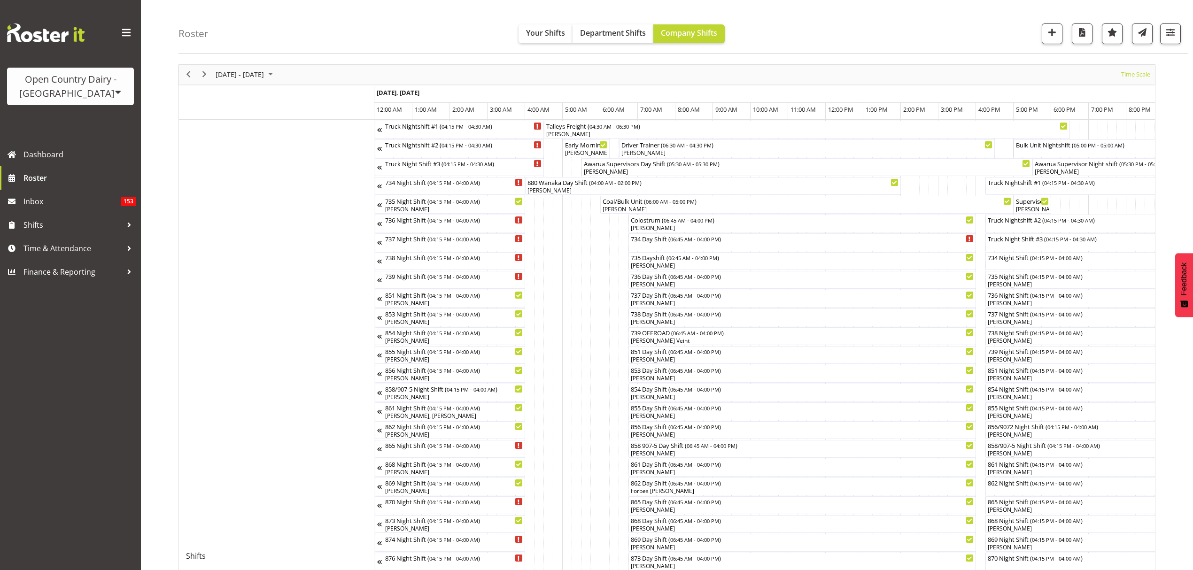
scroll to position [0, 0]
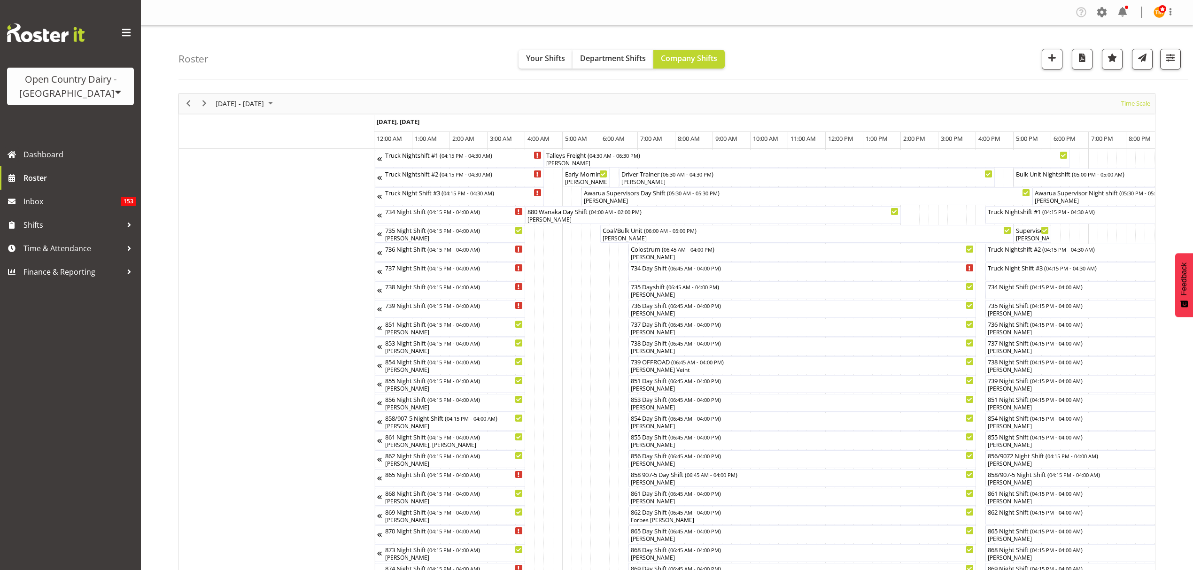
click at [444, 66] on div "Roster Your Shifts Department Shifts Company Shifts All Locations Clear Awarua …" at bounding box center [684, 52] width 1010 height 54
drag, startPoint x: 359, startPoint y: 29, endPoint x: 385, endPoint y: 38, distance: 27.3
click at [363, 32] on div "Roster Your Shifts Department Shifts Company Shifts All Locations Clear Awarua …" at bounding box center [684, 52] width 1010 height 54
click at [366, 68] on div "Roster Your Shifts Department Shifts Company Shifts All Locations Clear Awarua …" at bounding box center [684, 52] width 1010 height 54
